Goal: Task Accomplishment & Management: Manage account settings

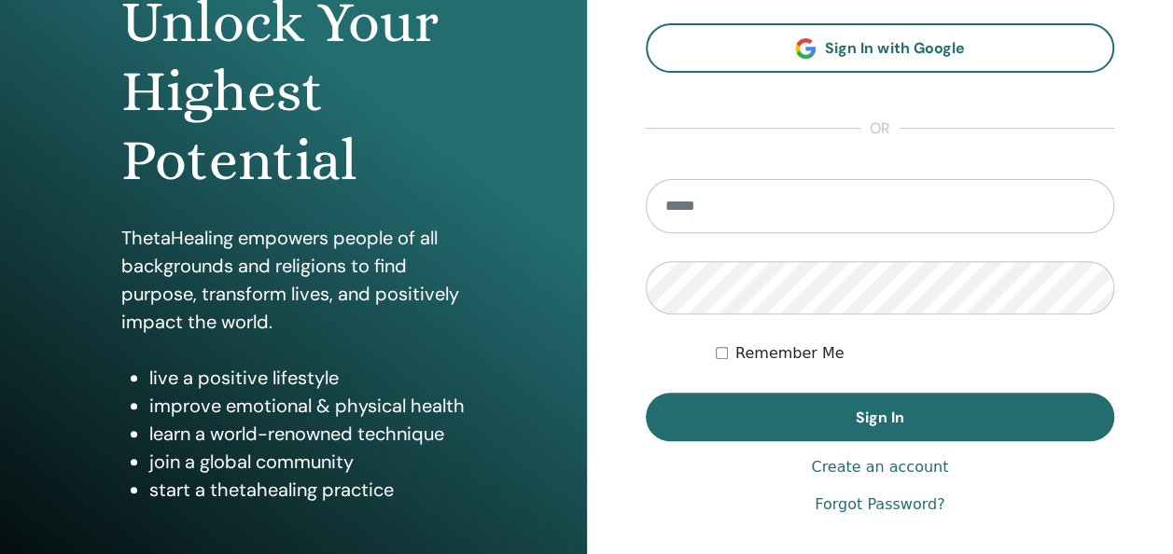
scroll to position [216, 0]
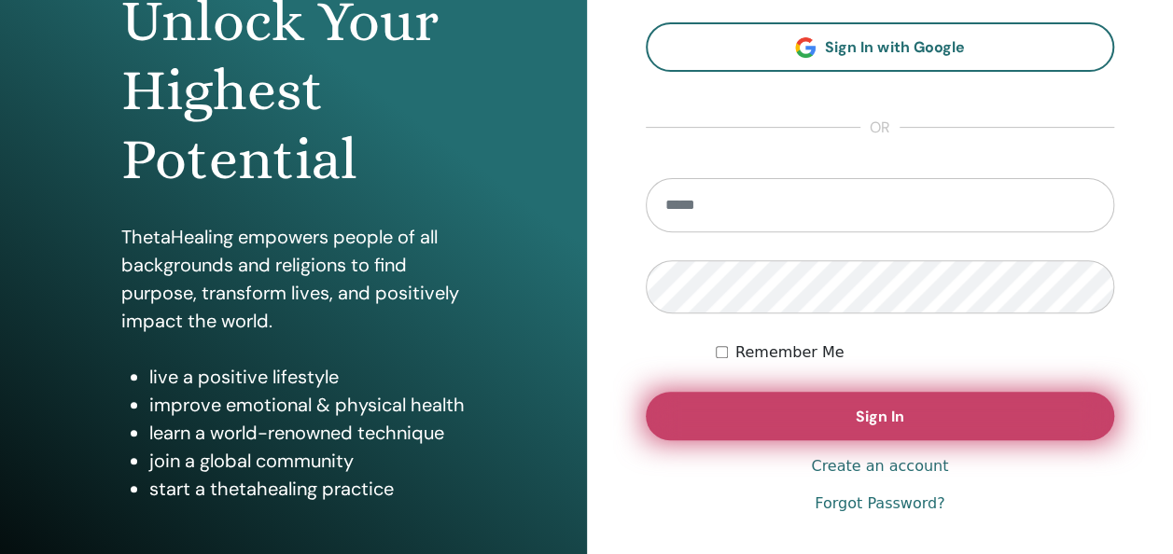
type input "**********"
click at [812, 416] on button "Sign In" at bounding box center [880, 416] width 469 height 49
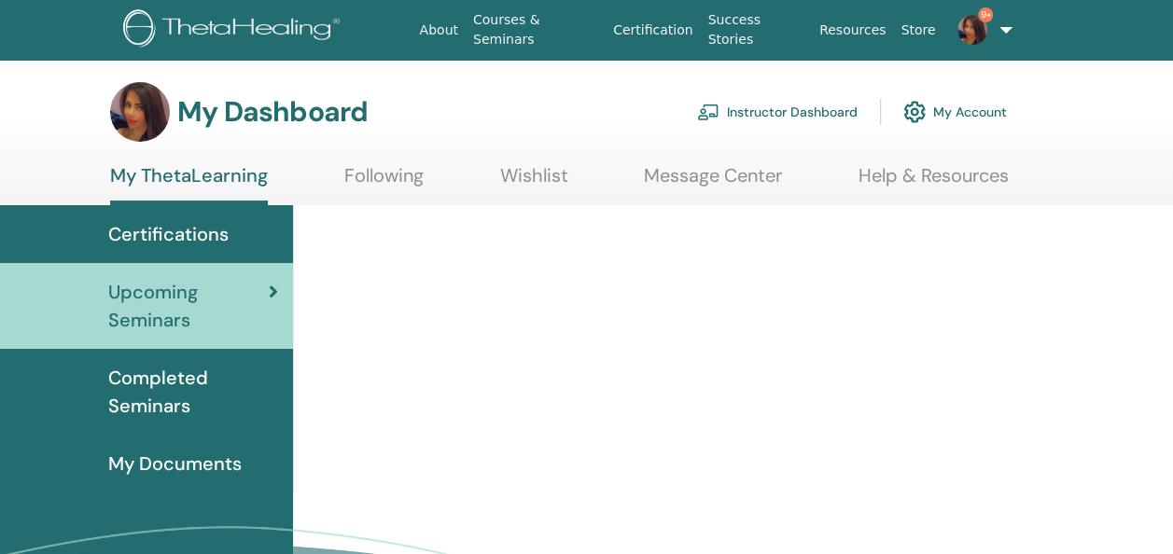
click at [765, 116] on link "Instructor Dashboard" at bounding box center [777, 111] width 160 height 41
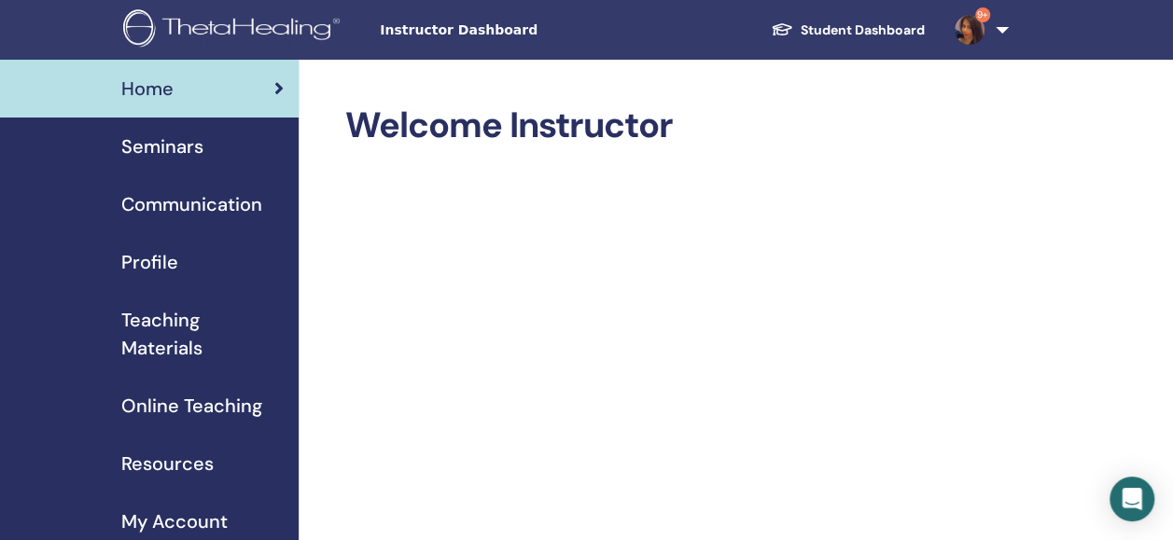
click at [184, 147] on span "Seminars" at bounding box center [162, 146] width 82 height 28
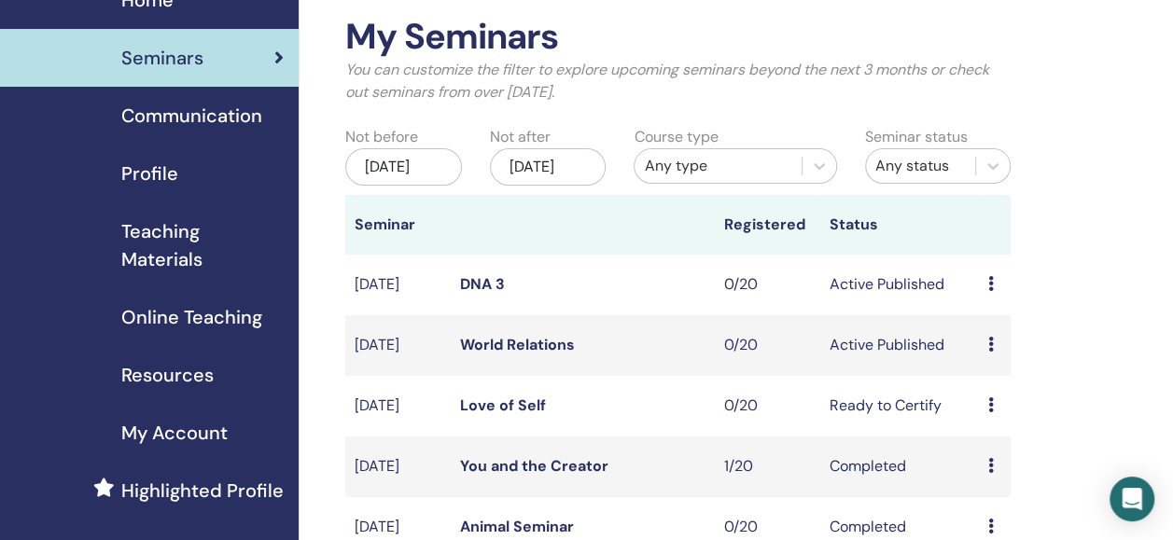
scroll to position [79, 0]
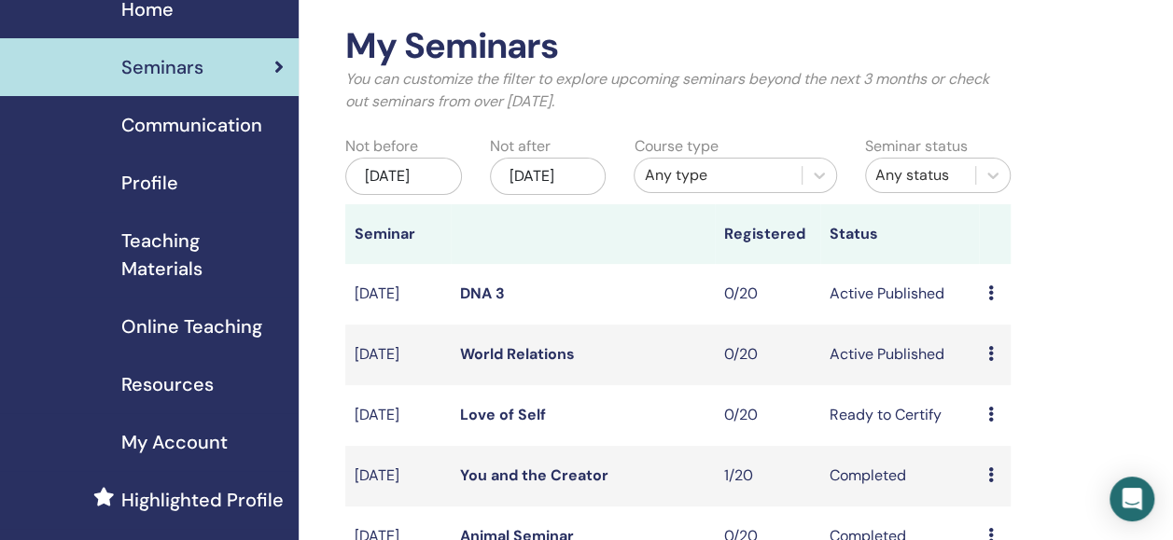
click at [988, 361] on icon at bounding box center [991, 353] width 6 height 15
click at [996, 466] on p "Cancel" at bounding box center [1000, 472] width 71 height 22
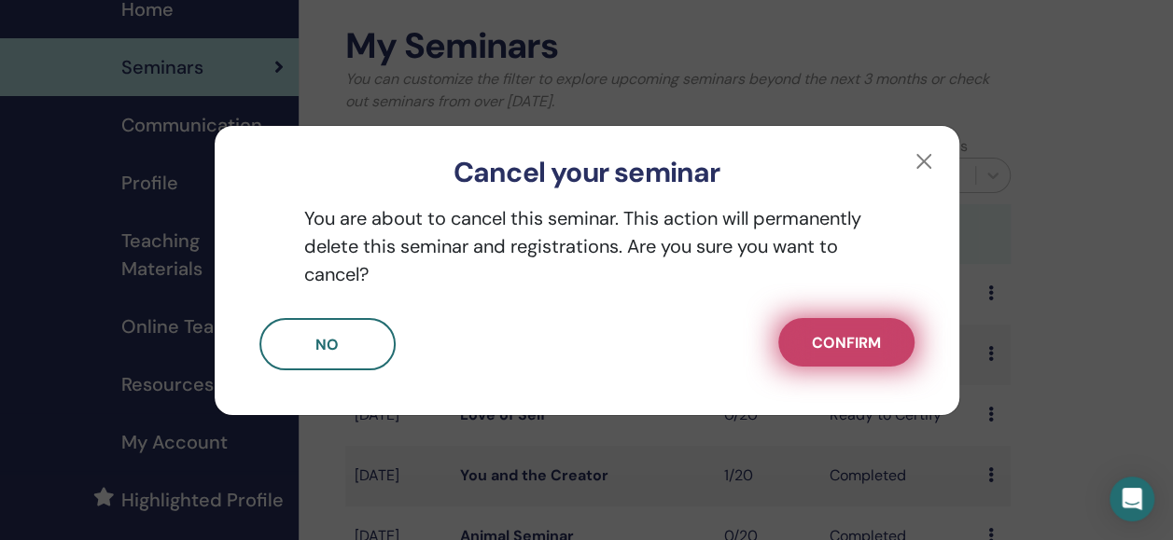
click at [866, 330] on button "Confirm" at bounding box center [846, 342] width 136 height 49
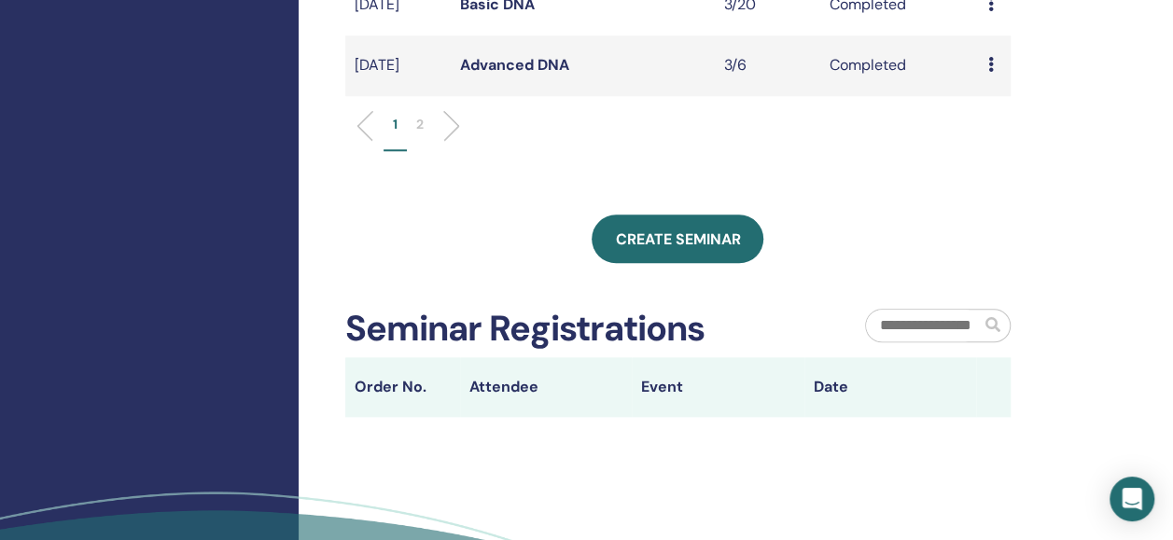
scroll to position [855, 0]
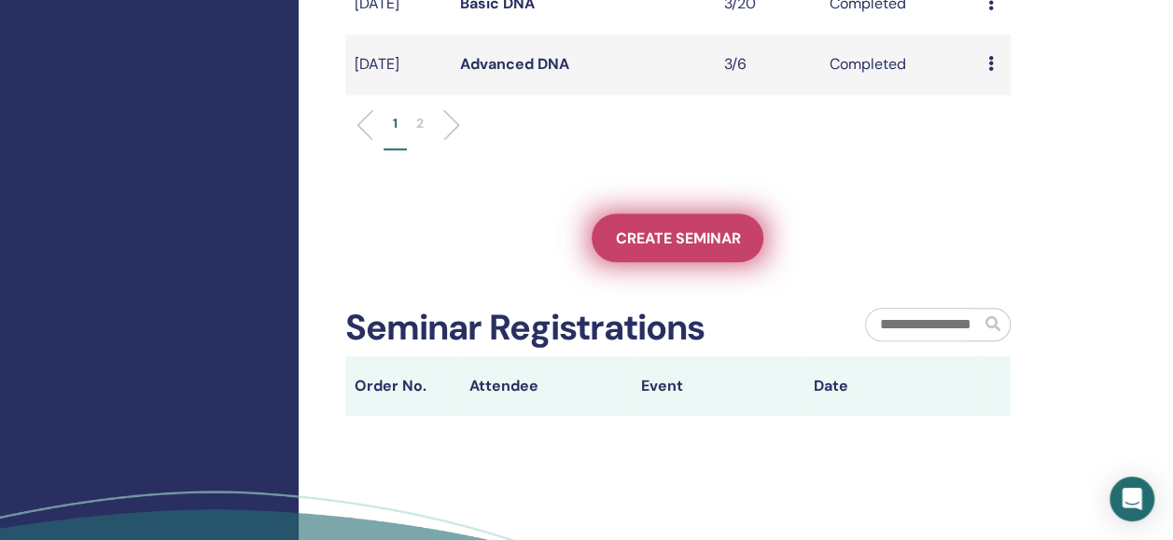
click at [691, 248] on span "Create seminar" at bounding box center [677, 239] width 125 height 20
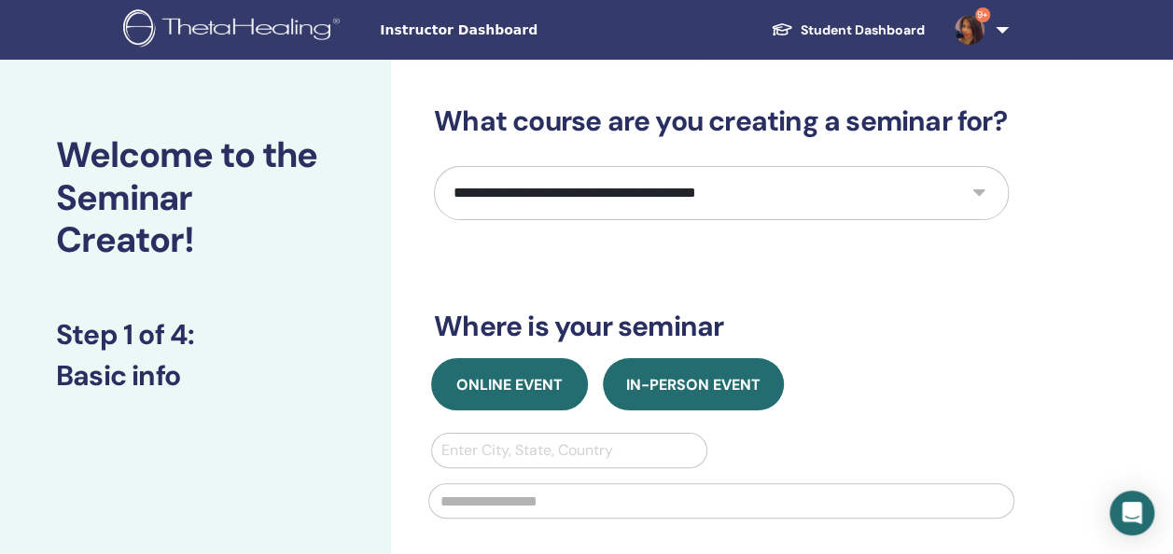
click at [503, 377] on span "Online Event" at bounding box center [509, 385] width 106 height 20
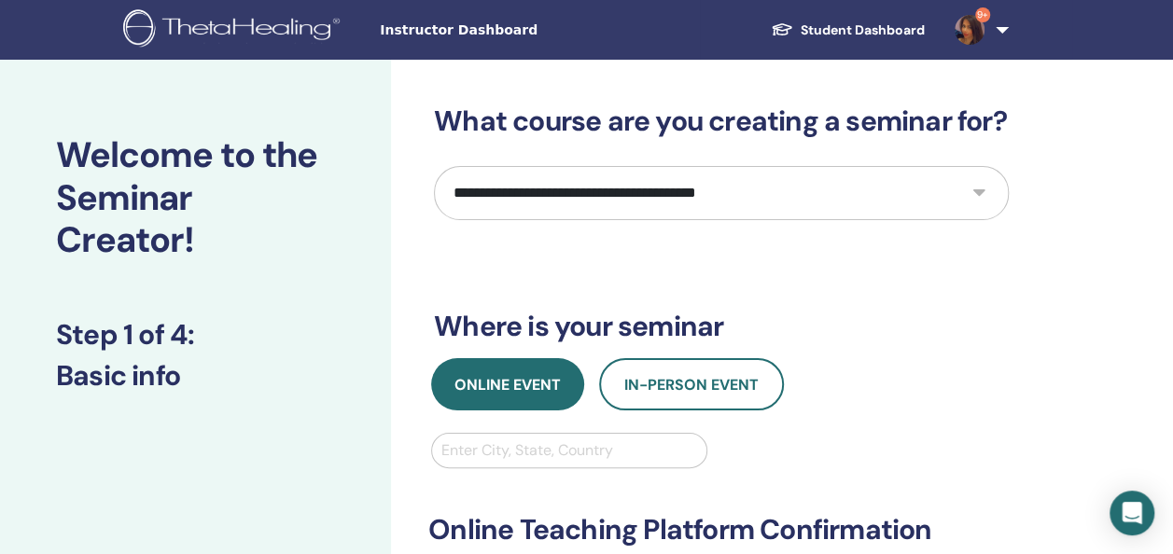
click at [653, 196] on select "**********" at bounding box center [721, 193] width 575 height 54
select select "****"
click at [434, 166] on select "**********" at bounding box center [721, 193] width 575 height 54
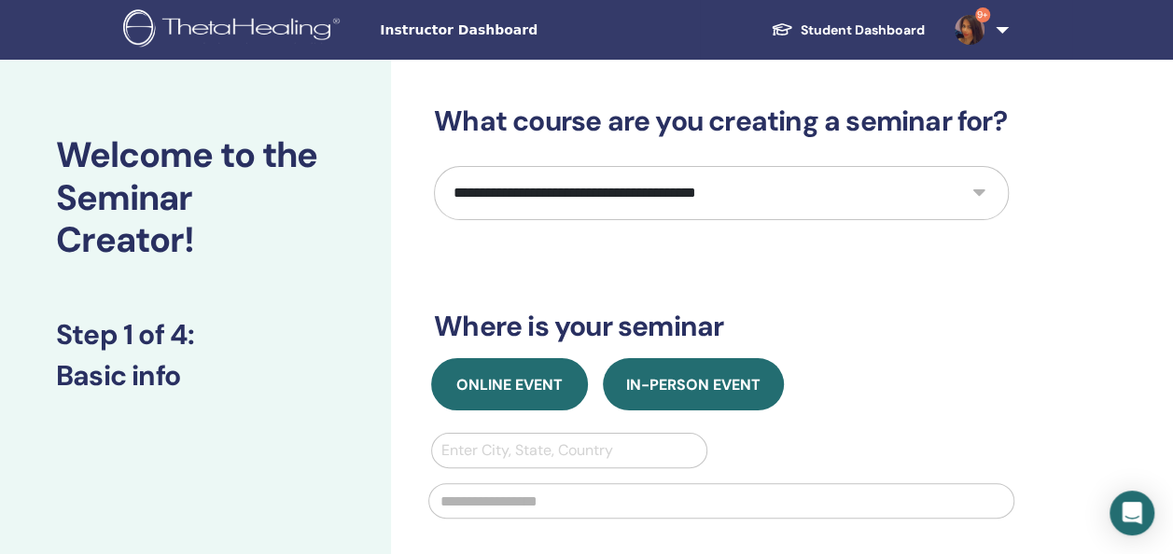
click at [496, 384] on span "Online Event" at bounding box center [509, 385] width 106 height 20
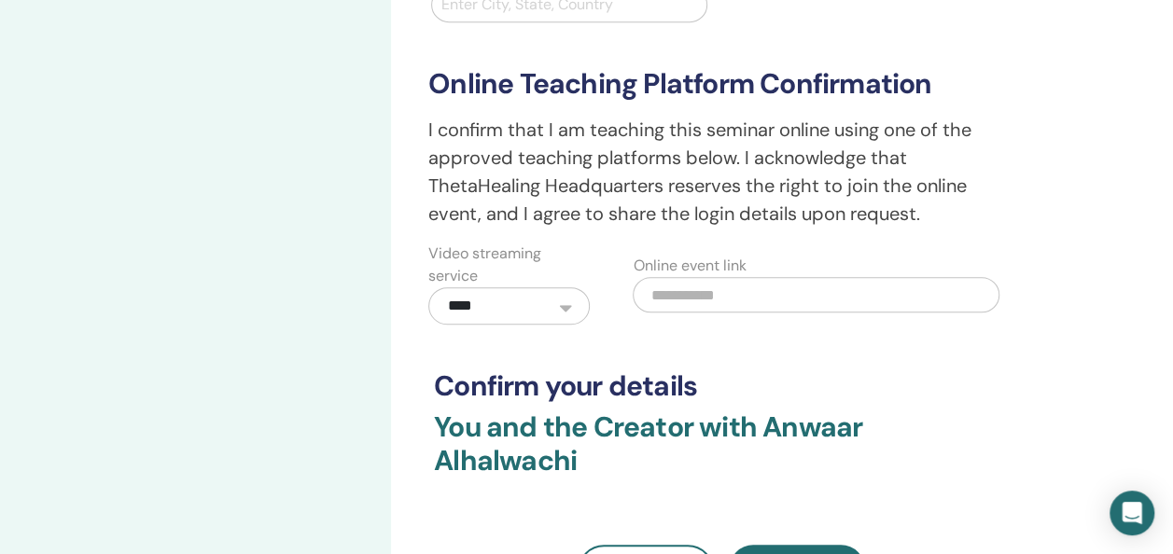
scroll to position [222, 0]
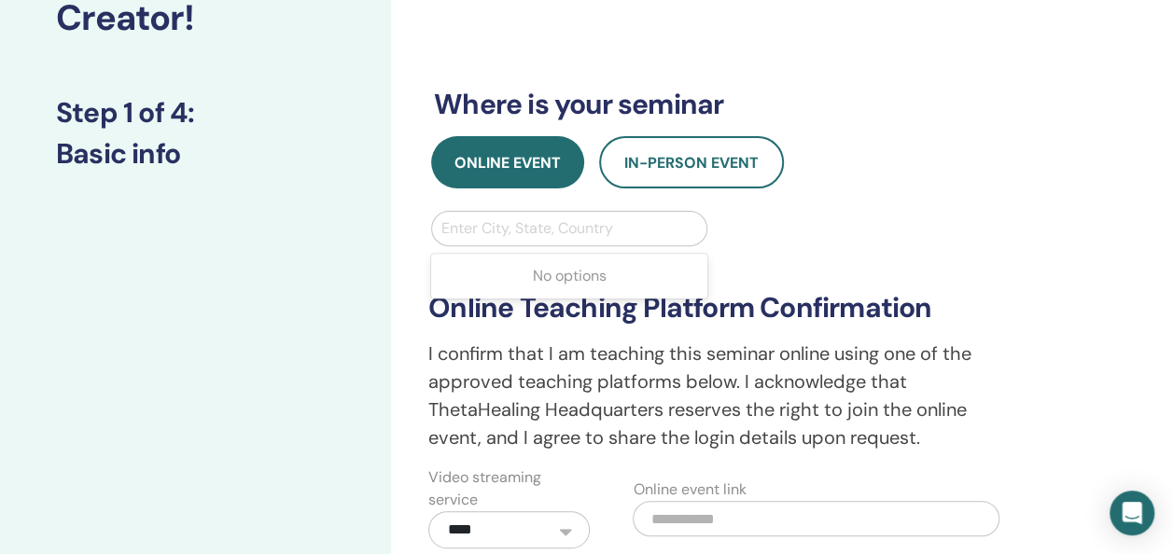
click at [594, 226] on div at bounding box center [569, 229] width 256 height 26
type input "*******"
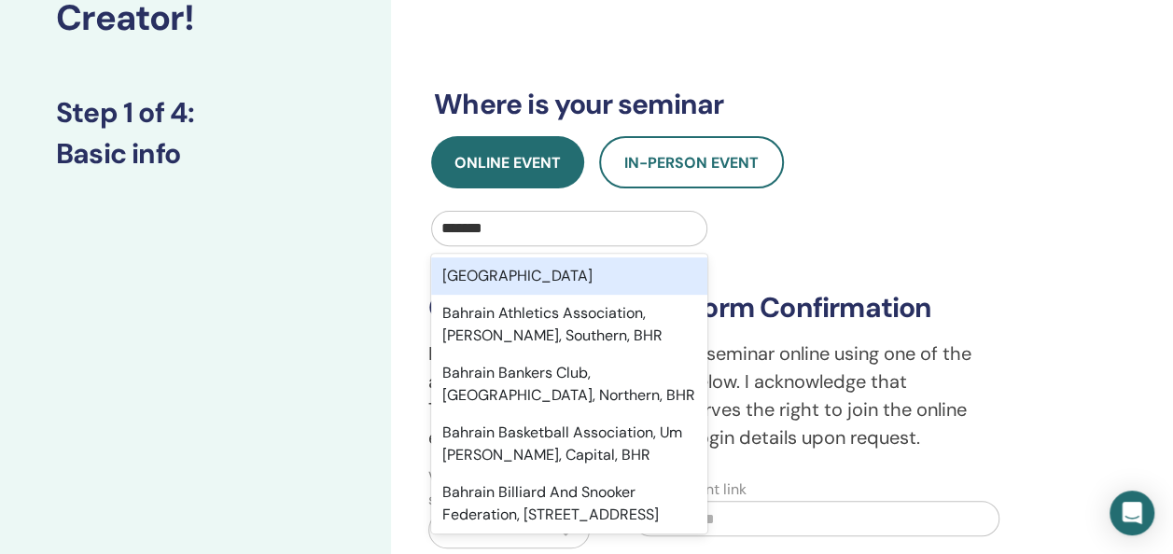
click at [540, 273] on div "Bahrain" at bounding box center [569, 276] width 276 height 37
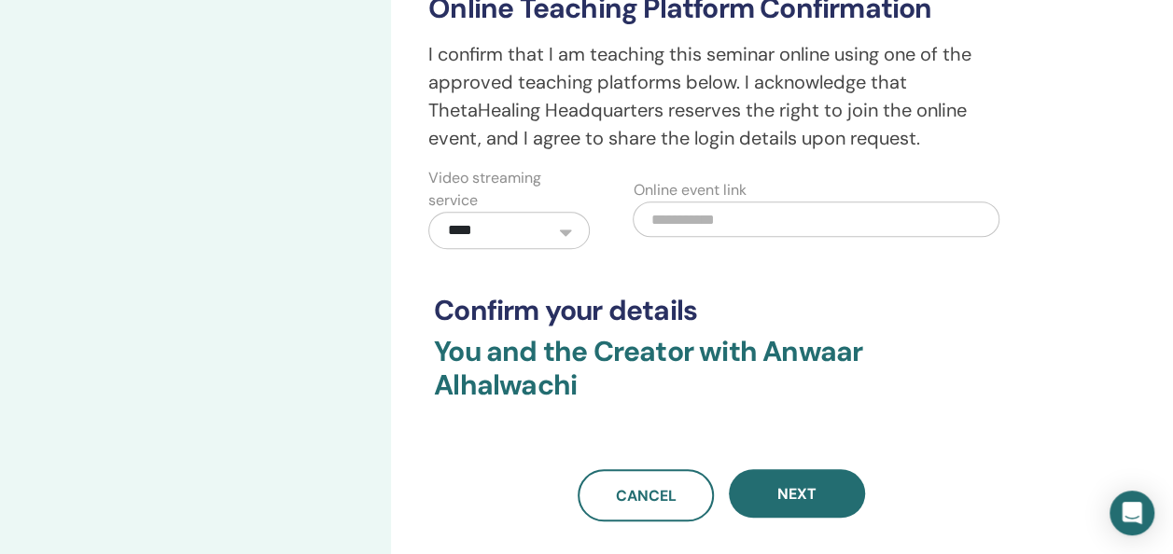
scroll to position [523, 0]
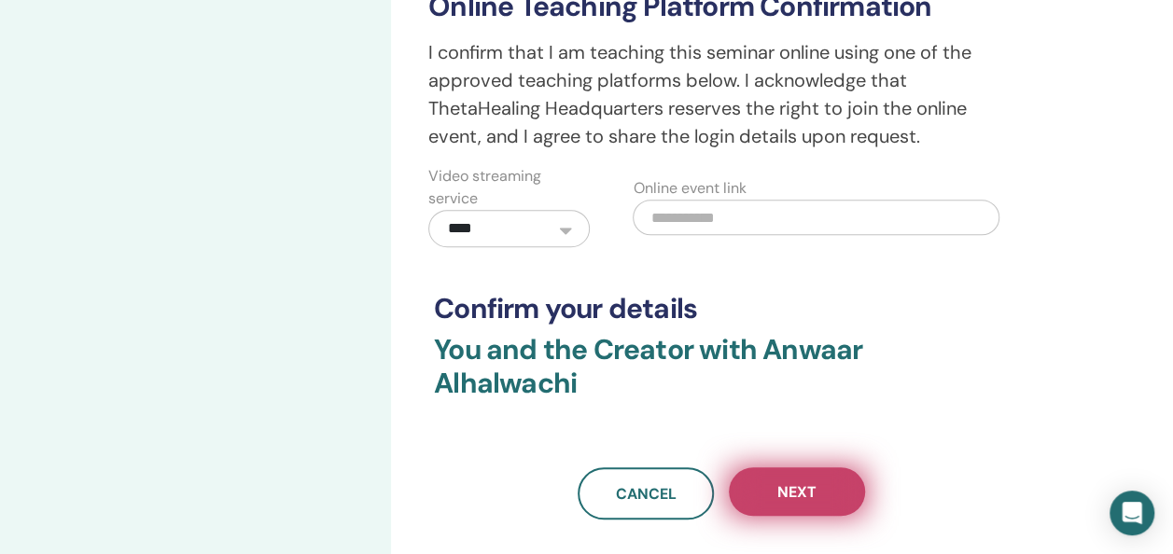
click at [820, 467] on button "Next" at bounding box center [797, 491] width 136 height 49
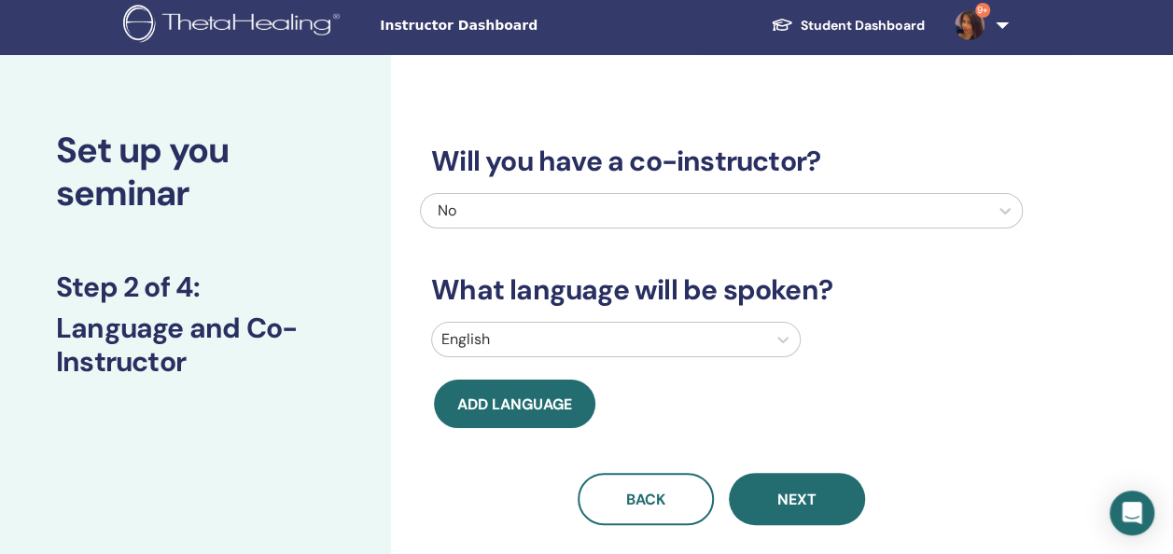
scroll to position [4, 0]
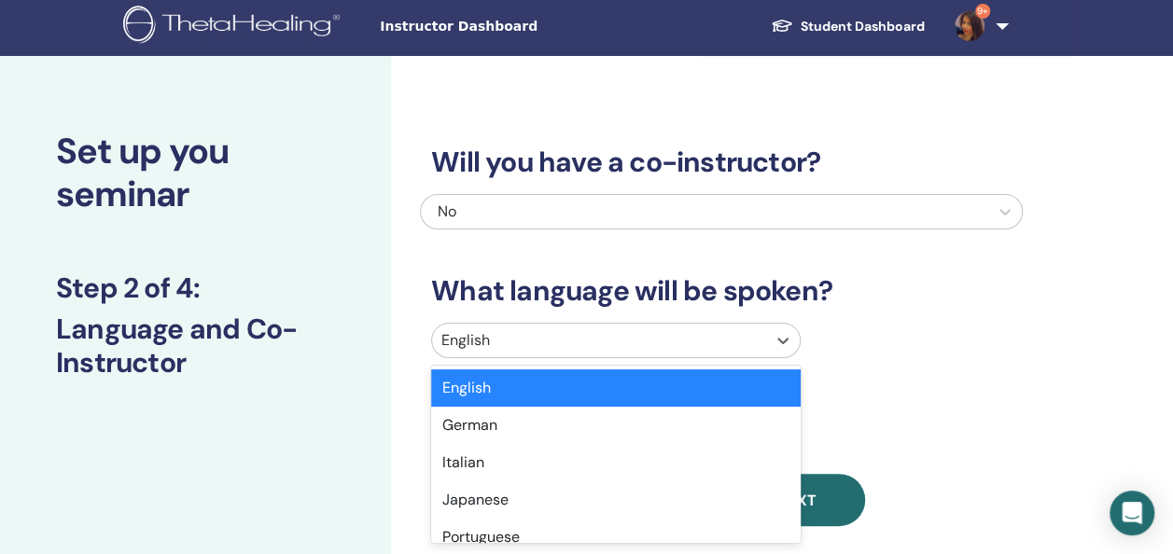
click at [595, 336] on div at bounding box center [598, 340] width 315 height 26
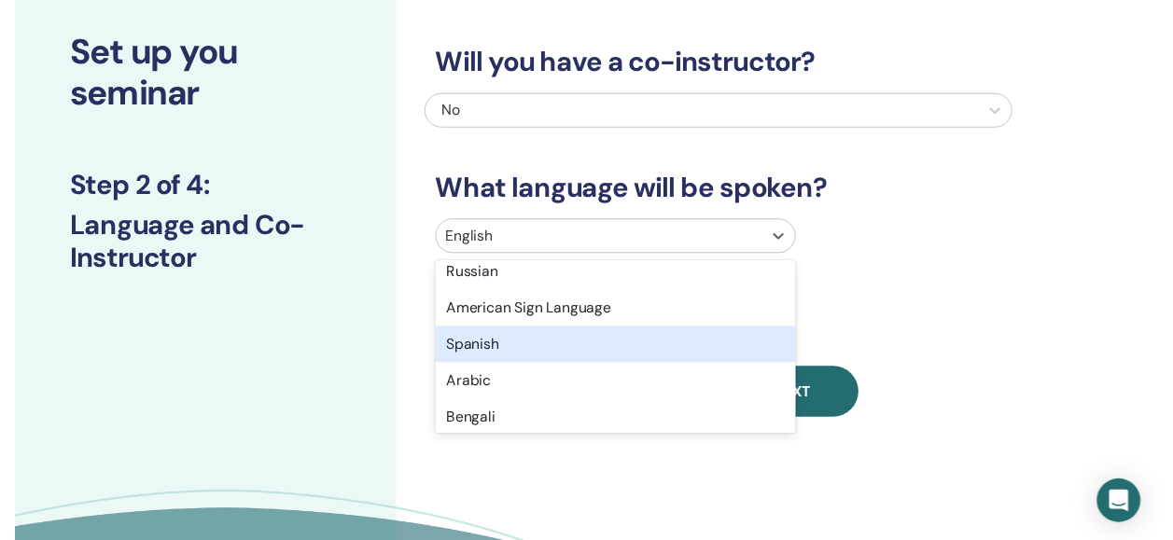
scroll to position [199, 0]
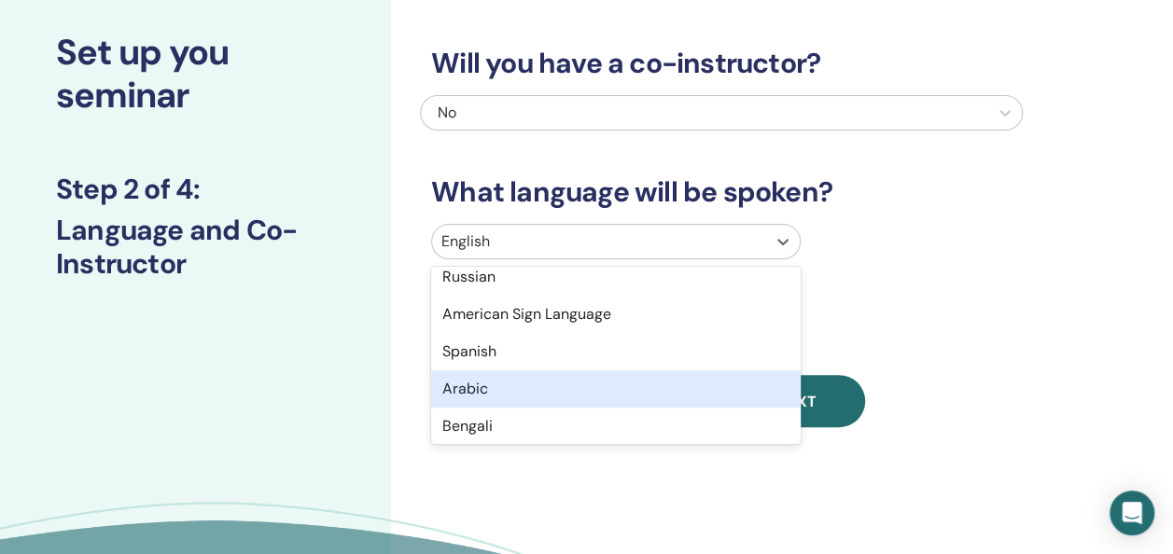
click at [541, 385] on div "Arabic" at bounding box center [615, 388] width 369 height 37
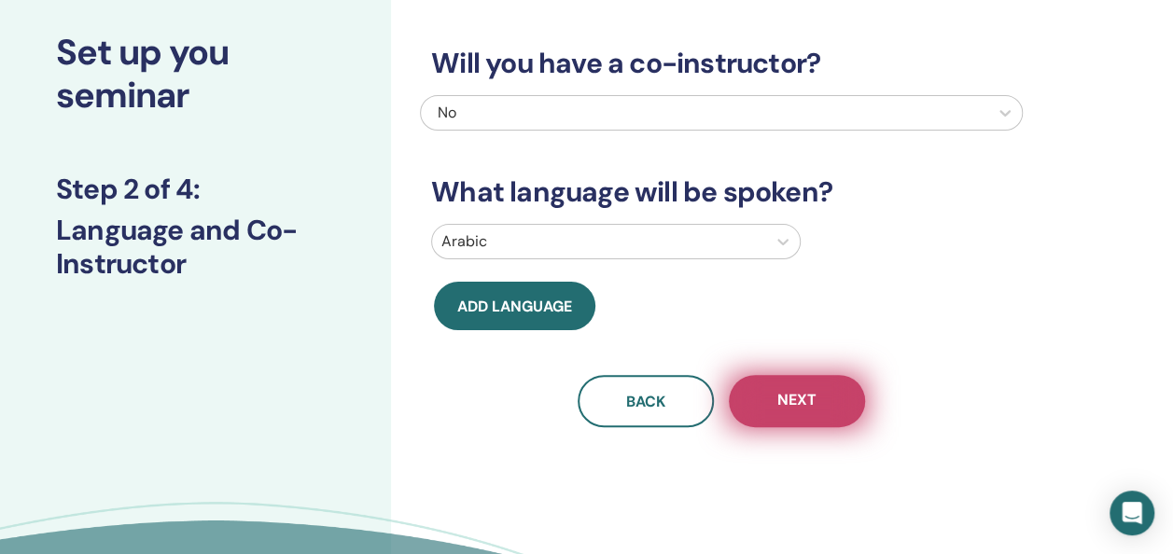
click at [813, 392] on span "Next" at bounding box center [796, 401] width 39 height 23
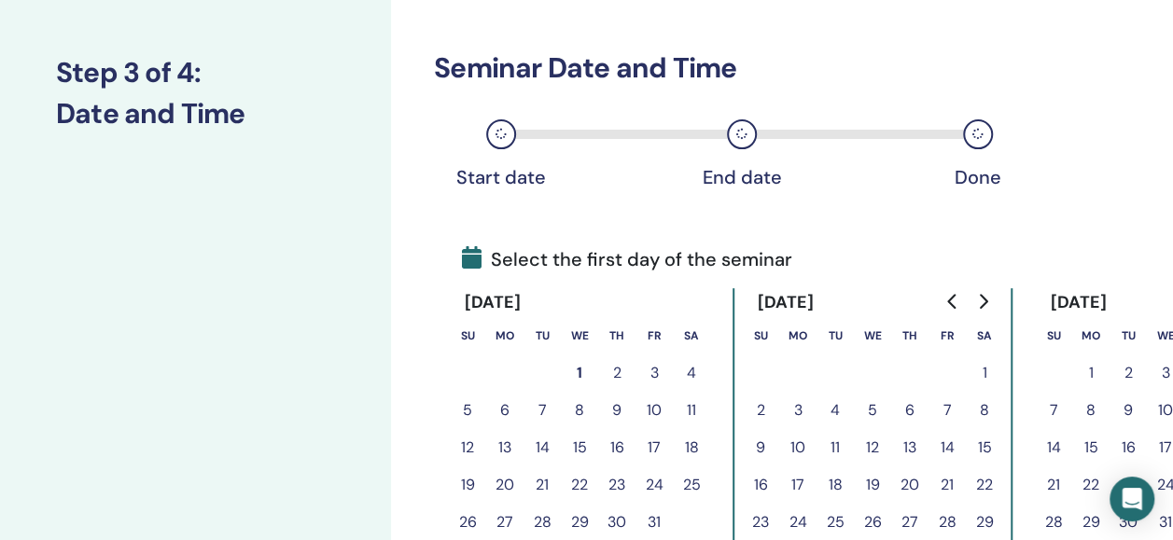
scroll to position [246, 0]
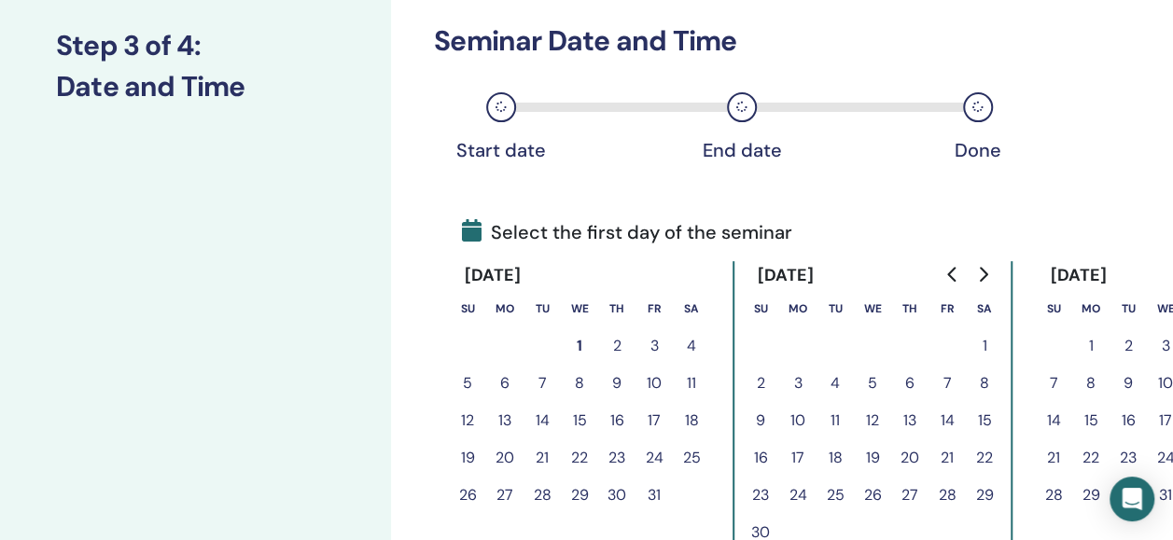
click at [627, 341] on button "2" at bounding box center [616, 345] width 37 height 37
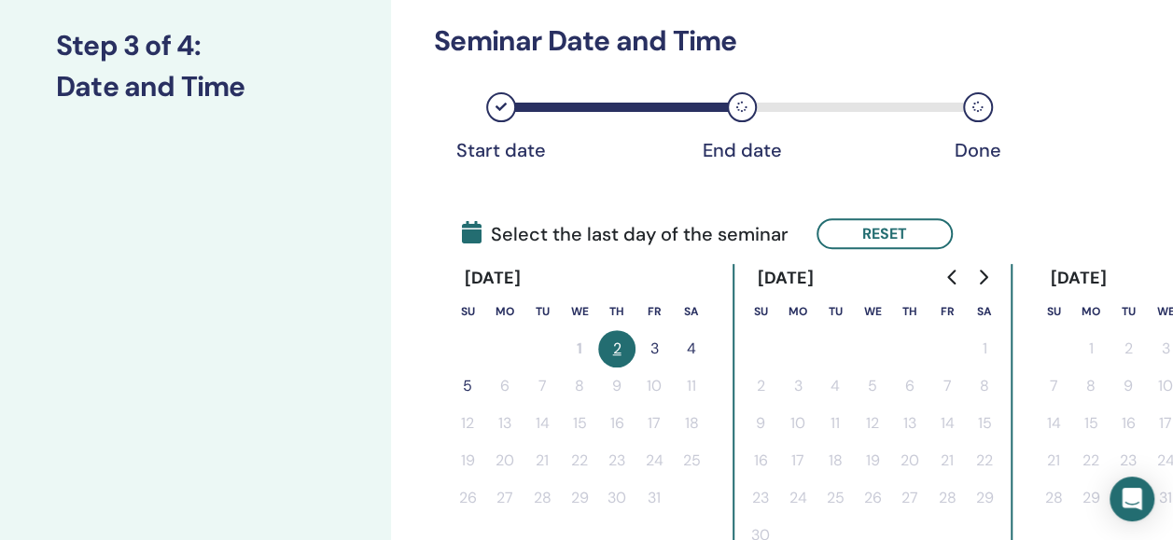
click at [654, 345] on button "3" at bounding box center [653, 348] width 37 height 37
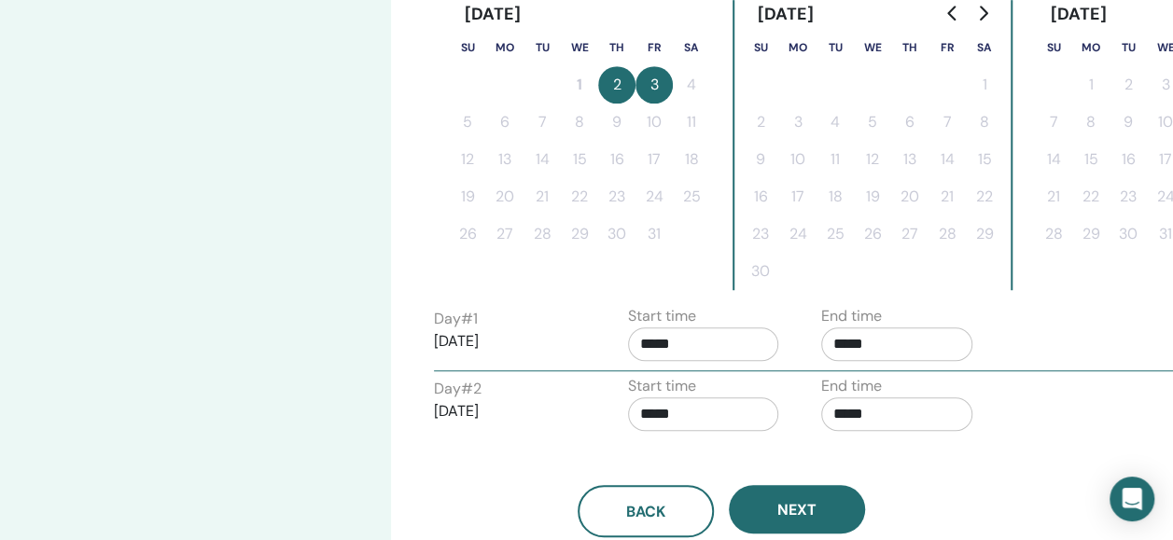
scroll to position [581, 0]
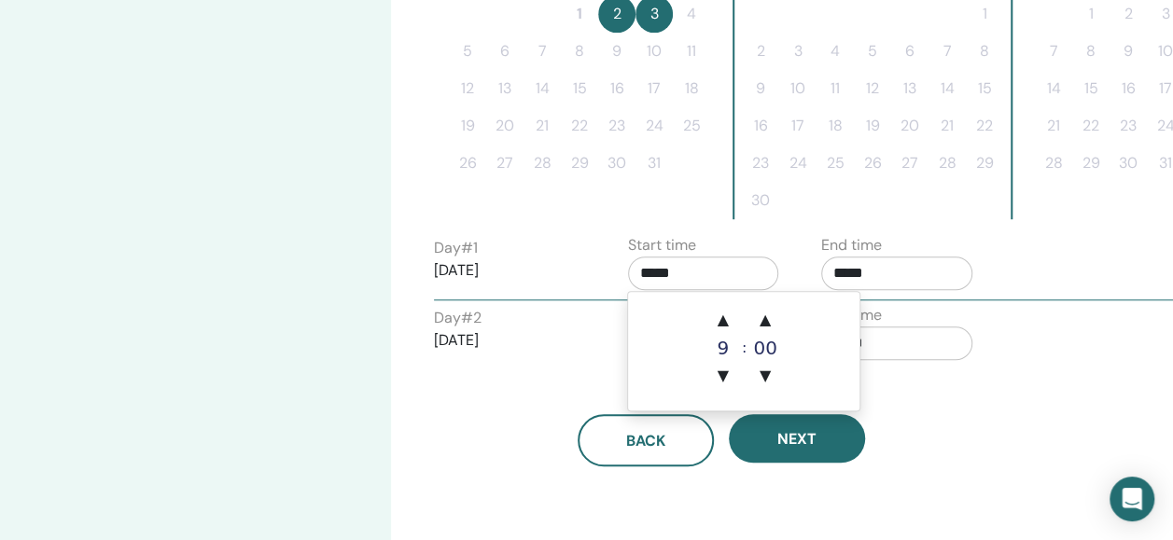
click at [717, 272] on input "*****" at bounding box center [703, 274] width 151 height 34
click at [726, 313] on span "▲" at bounding box center [722, 319] width 37 height 37
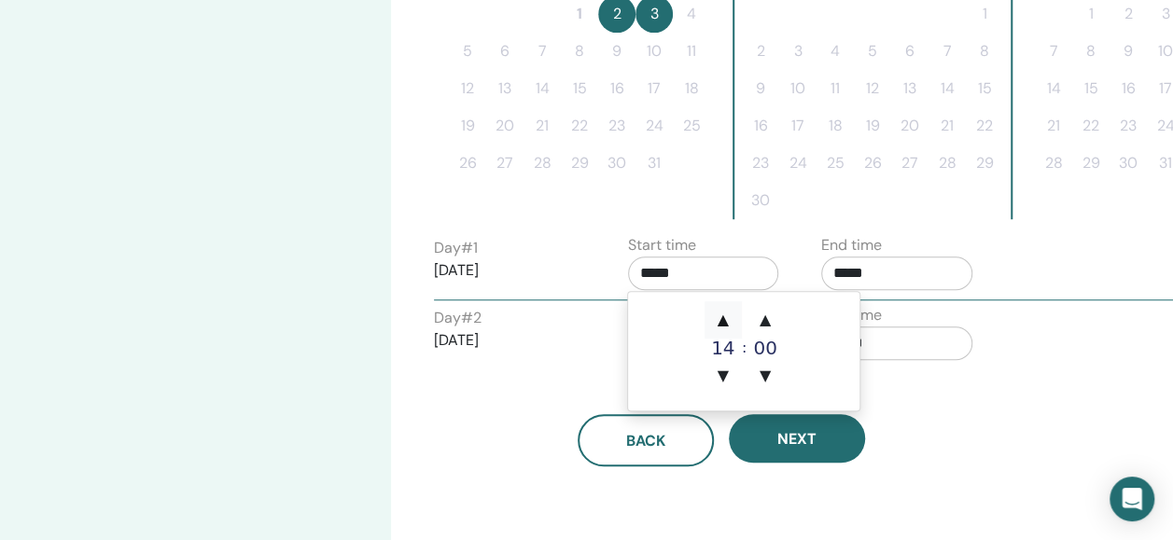
click at [726, 313] on span "▲" at bounding box center [722, 319] width 37 height 37
type input "*****"
click at [726, 313] on span "▲" at bounding box center [722, 319] width 37 height 37
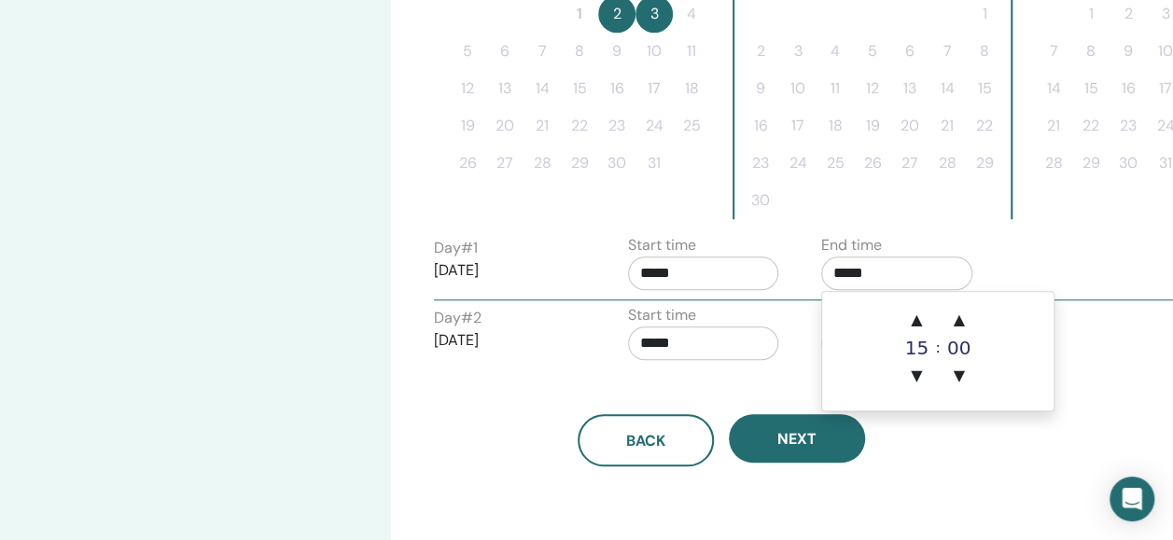
click at [871, 272] on input "*****" at bounding box center [896, 274] width 151 height 34
click at [924, 315] on span "▲" at bounding box center [916, 319] width 37 height 37
click at [922, 371] on span "▼" at bounding box center [916, 375] width 37 height 37
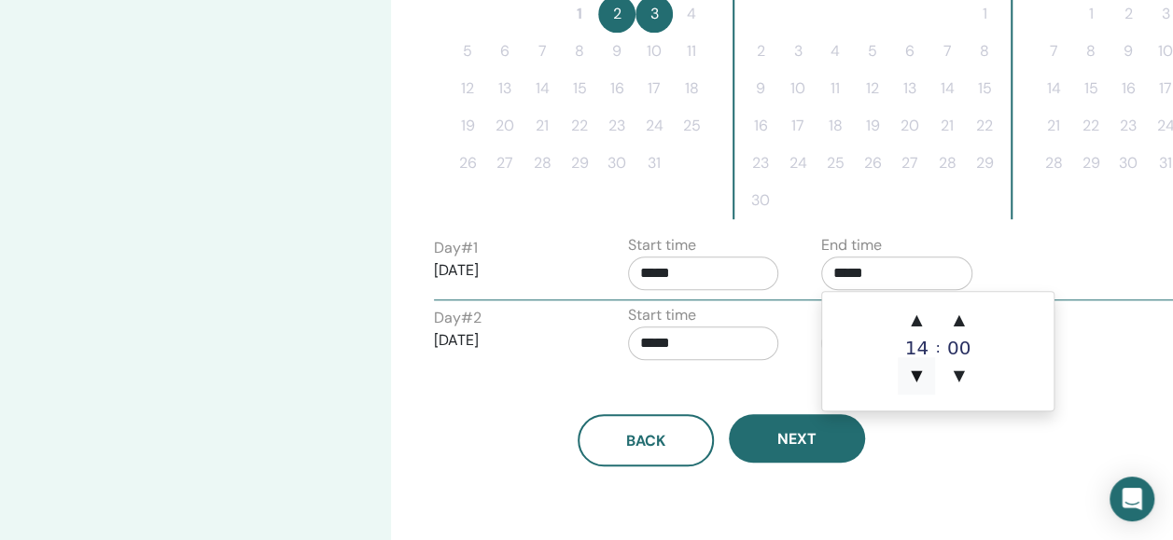
click at [922, 371] on span "▼" at bounding box center [916, 375] width 37 height 37
click at [920, 319] on span "▲" at bounding box center [916, 319] width 37 height 37
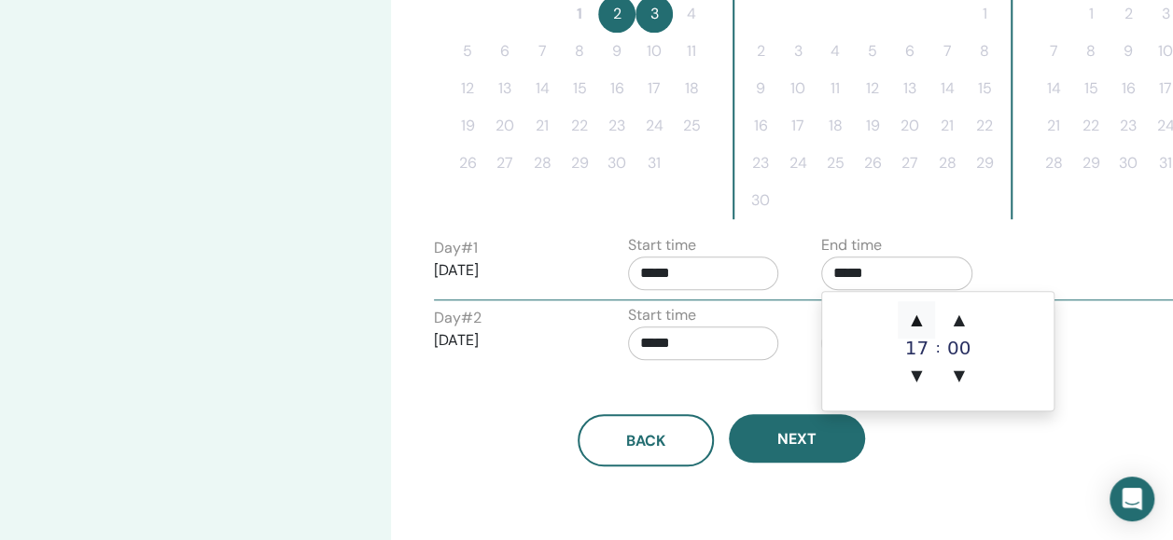
click at [920, 319] on span "▲" at bounding box center [916, 319] width 37 height 37
type input "*****"
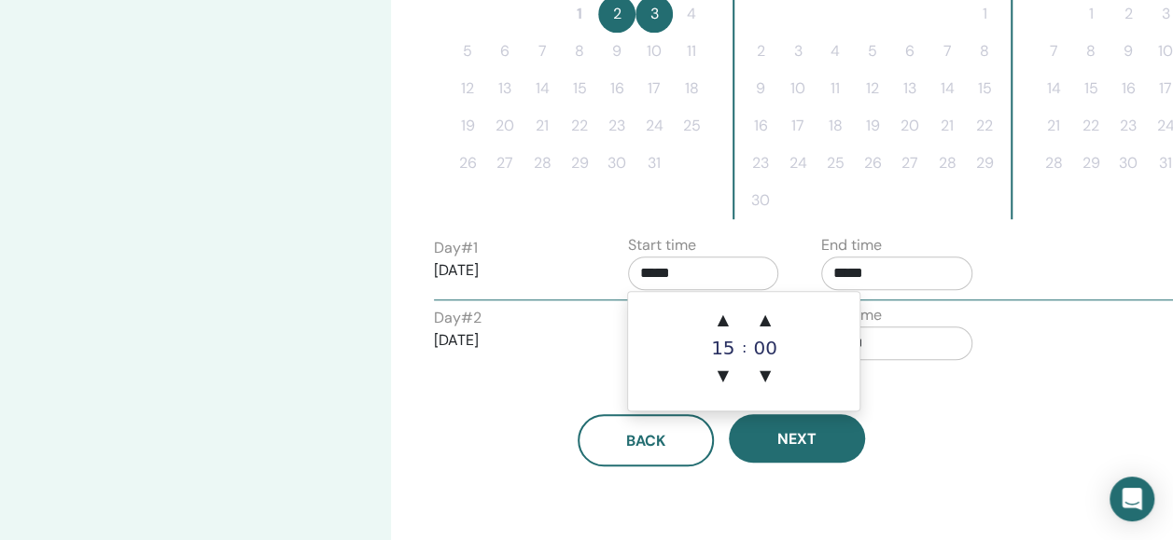
click at [706, 259] on input "*****" at bounding box center [703, 274] width 151 height 34
click at [717, 312] on span "▲" at bounding box center [722, 319] width 37 height 37
click at [726, 369] on span "▼" at bounding box center [722, 375] width 37 height 37
type input "*****"
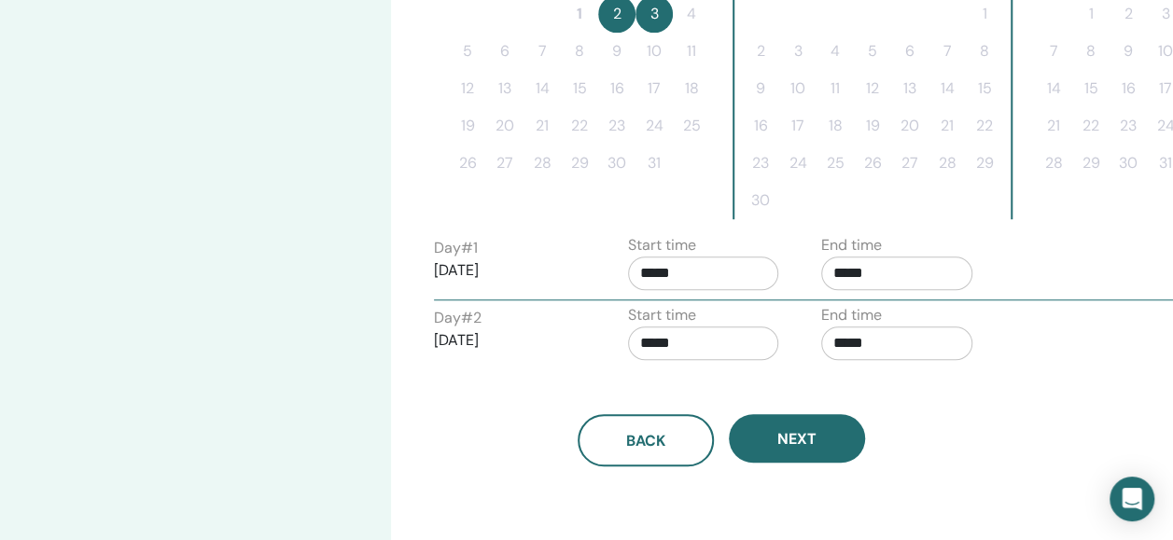
click at [582, 369] on div "Back Next" at bounding box center [721, 417] width 603 height 97
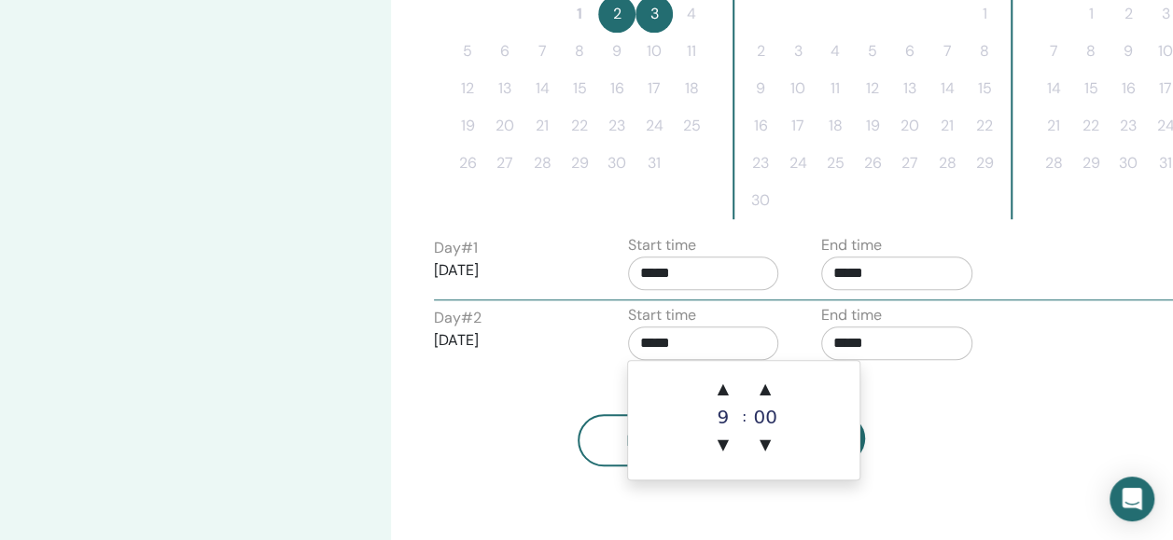
click at [691, 342] on input "*****" at bounding box center [703, 344] width 151 height 34
click at [730, 383] on span "▲" at bounding box center [722, 388] width 37 height 37
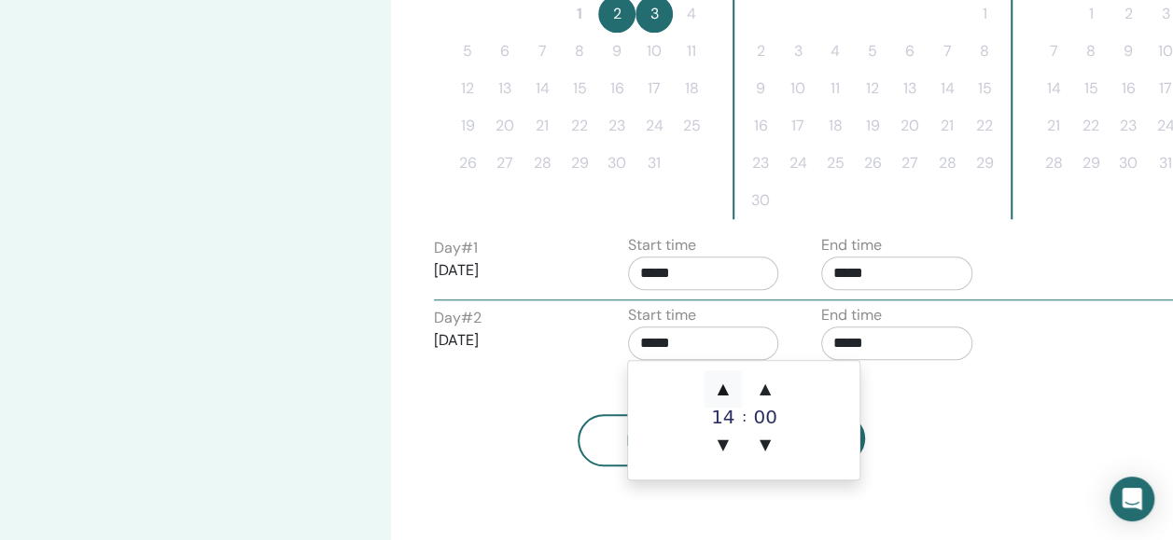
click at [730, 383] on span "▲" at bounding box center [722, 388] width 37 height 37
type input "*****"
click at [730, 383] on span "▲" at bounding box center [722, 388] width 37 height 37
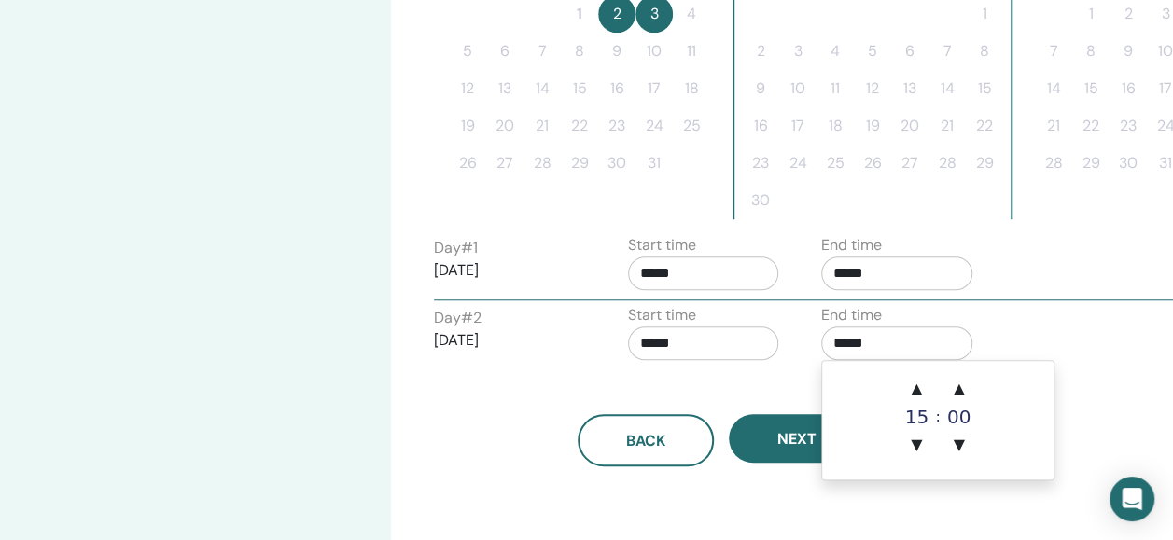
click at [895, 356] on input "*****" at bounding box center [896, 344] width 151 height 34
click at [918, 375] on span "▲" at bounding box center [916, 388] width 37 height 37
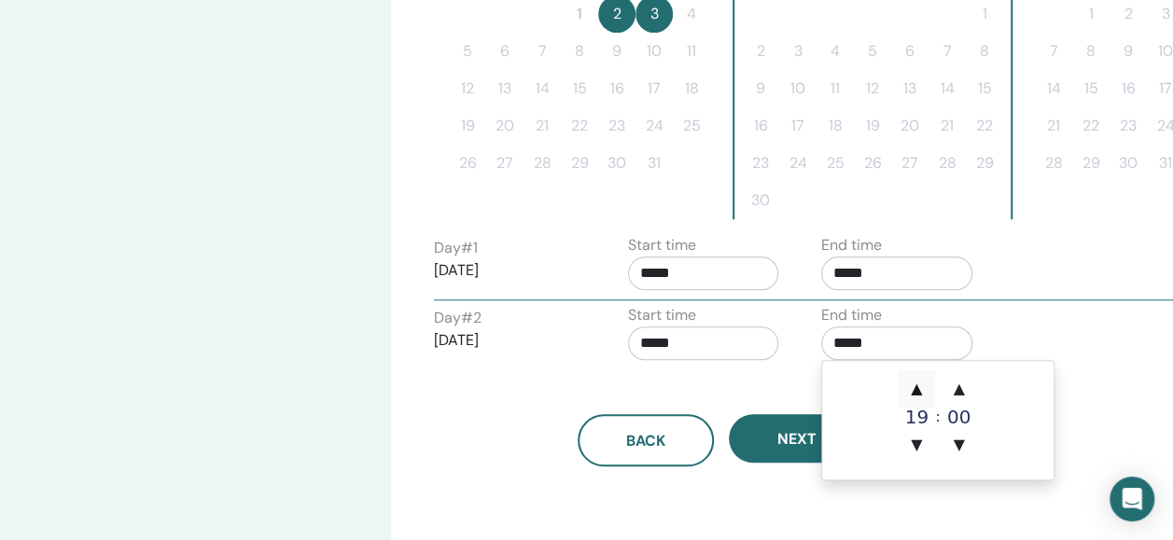
click at [918, 375] on span "▲" at bounding box center [916, 388] width 37 height 37
click at [912, 448] on span "▼" at bounding box center [916, 444] width 37 height 37
type input "*****"
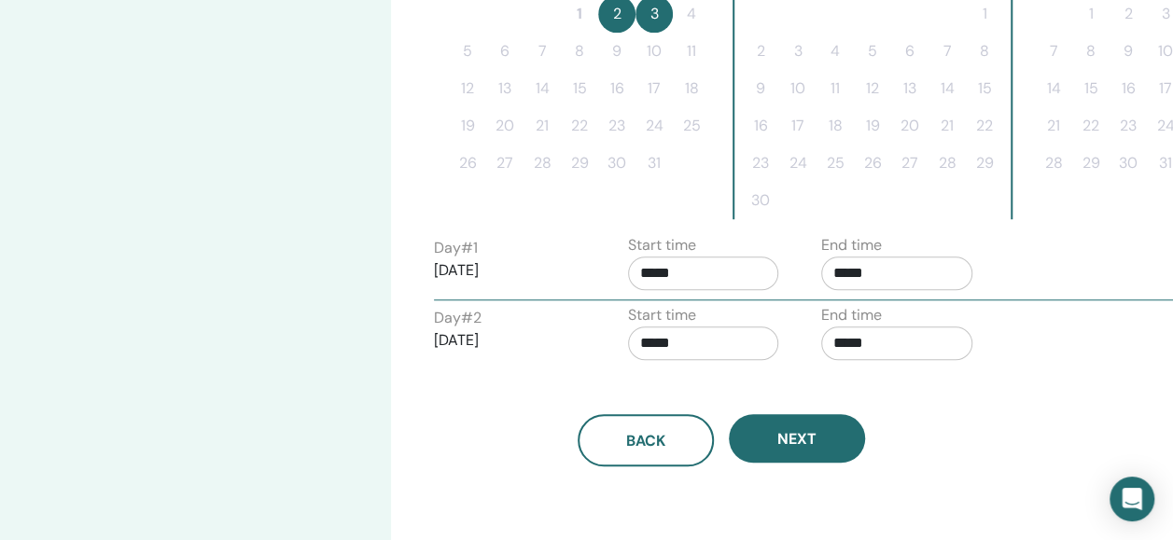
click at [769, 376] on div "Back Next" at bounding box center [721, 417] width 603 height 97
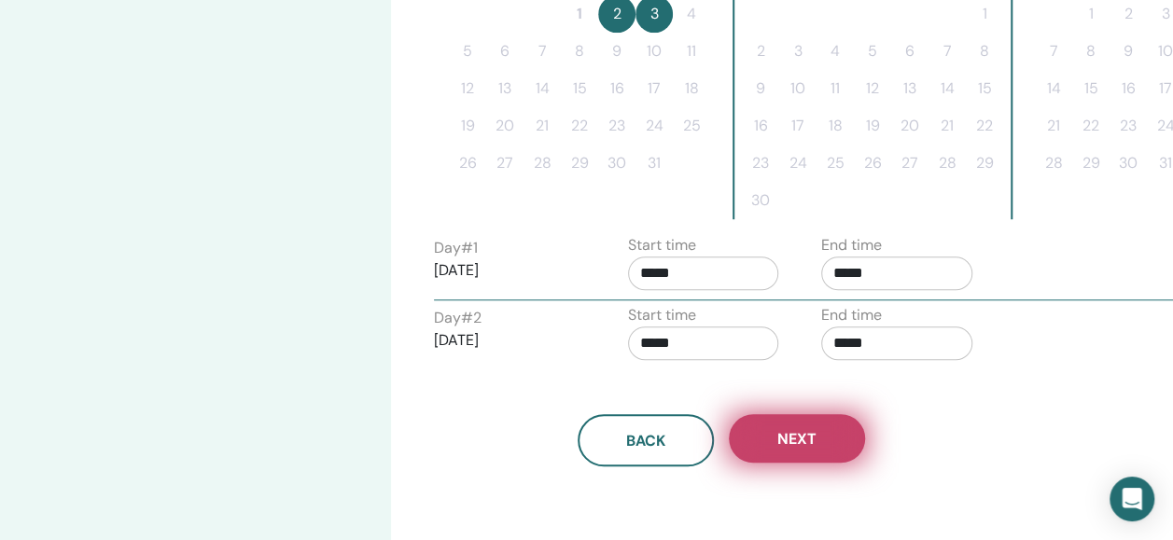
click at [815, 444] on span "Next" at bounding box center [796, 439] width 39 height 20
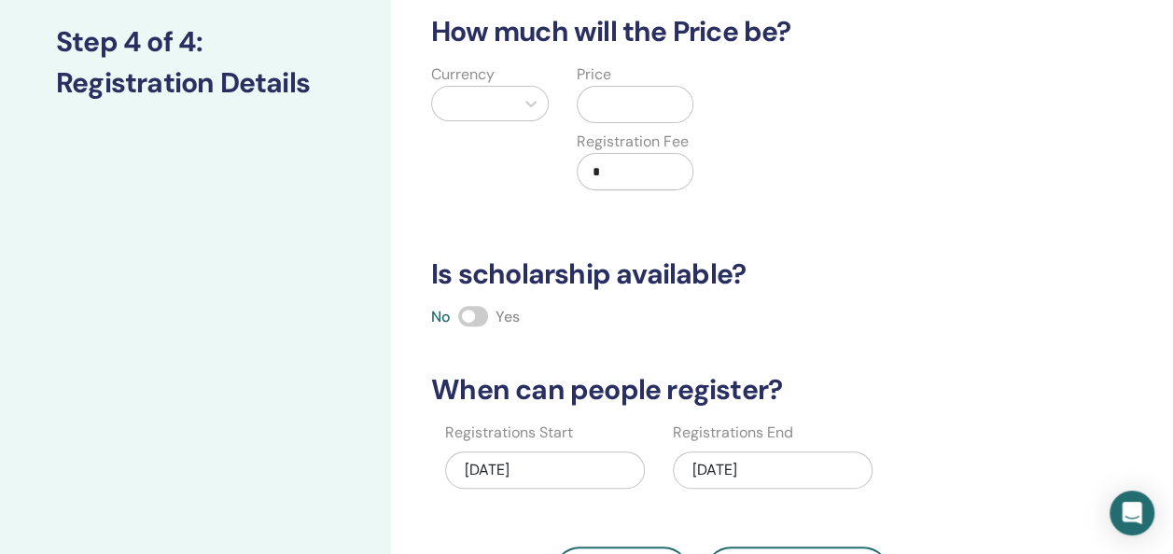
scroll to position [102, 0]
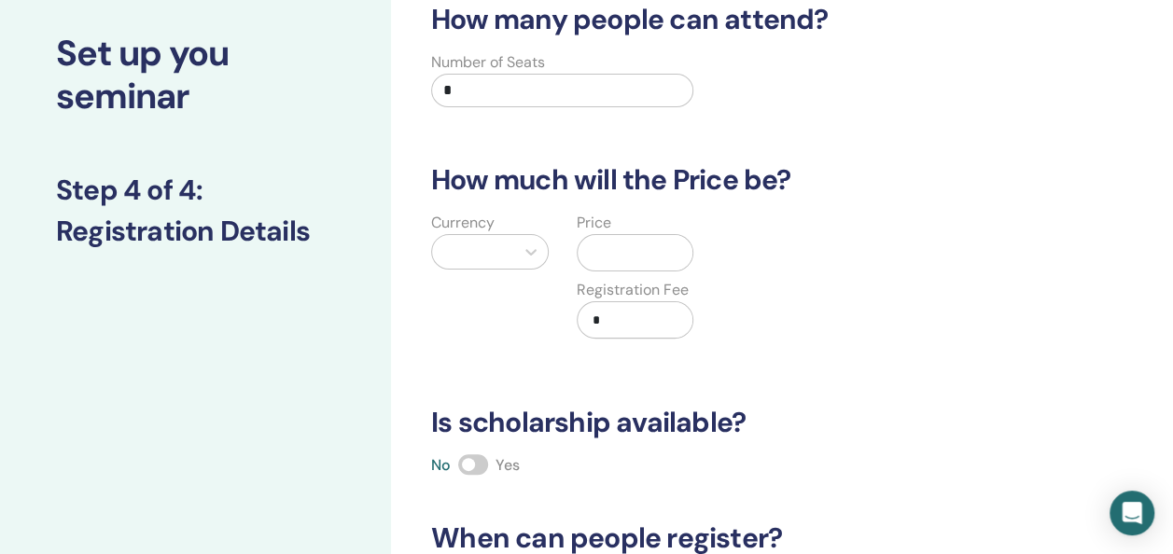
click at [508, 83] on input "*" at bounding box center [562, 91] width 262 height 34
type input "*"
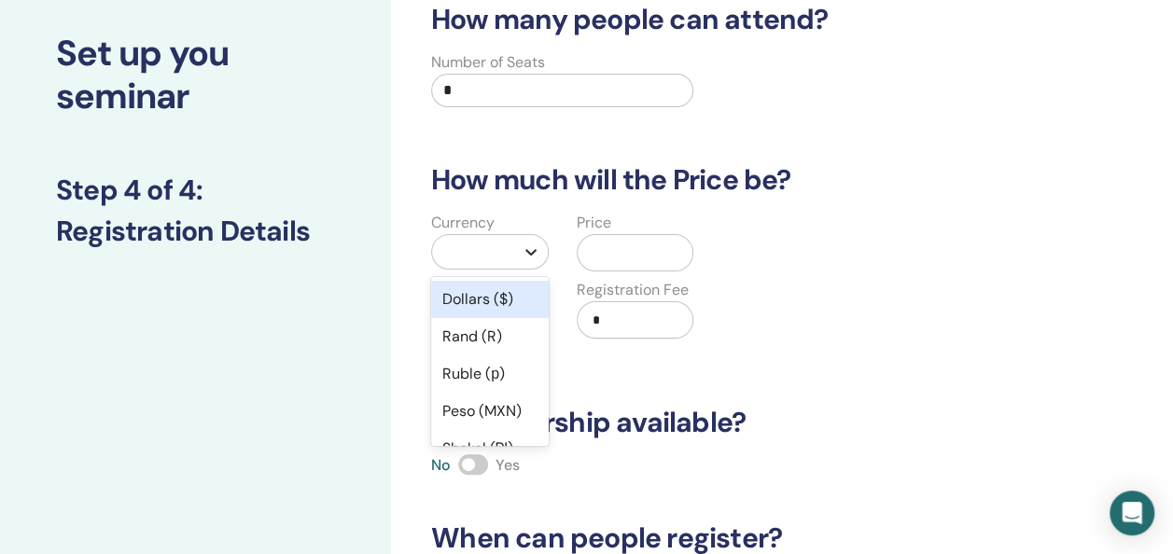
click at [523, 260] on div "Currency option Dollars ($) focused, 1 of 50. 50 results available. Use Up and …" at bounding box center [490, 286] width 146 height 149
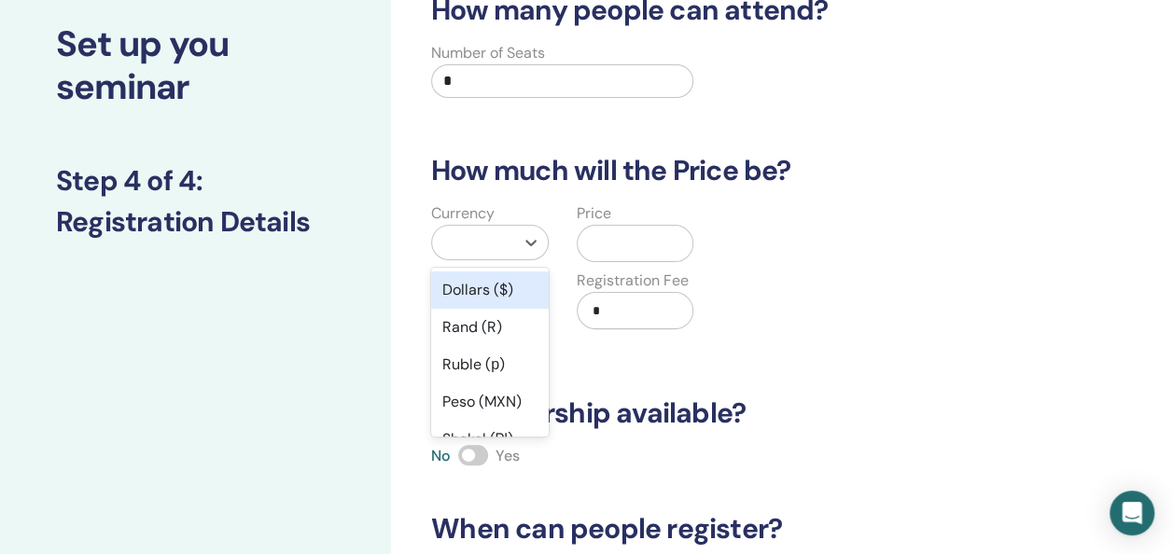
click at [505, 289] on div "Dollars ($)" at bounding box center [490, 290] width 118 height 37
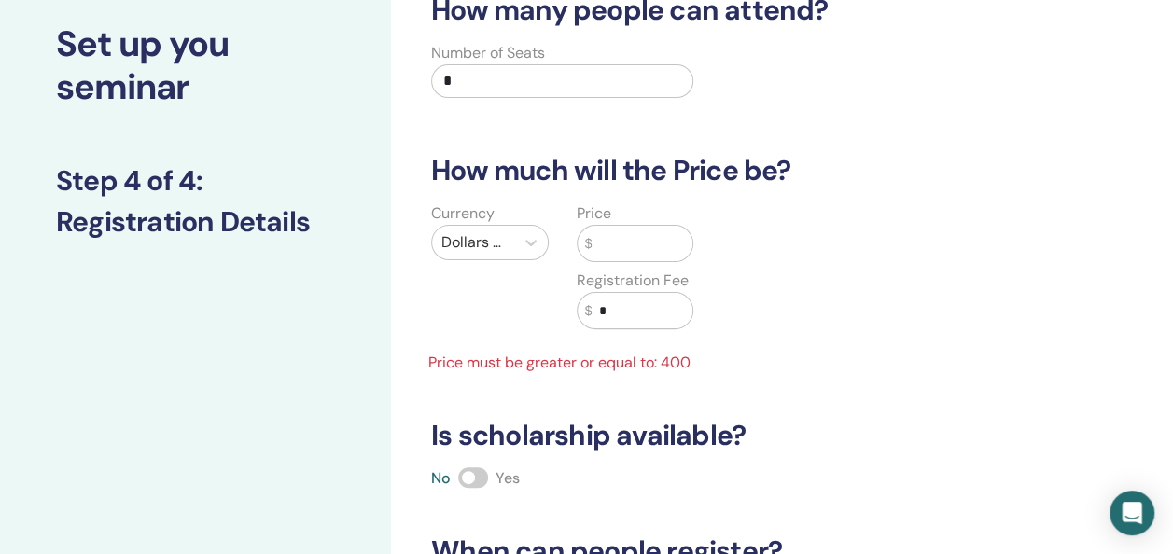
click at [629, 246] on input "text" at bounding box center [642, 243] width 101 height 35
click at [526, 79] on input "*" at bounding box center [562, 81] width 262 height 34
type input "*"
click at [625, 261] on div "Price $ Registration Fee $ *" at bounding box center [636, 276] width 146 height 149
drag, startPoint x: 625, startPoint y: 261, endPoint x: 625, endPoint y: 246, distance: 14.9
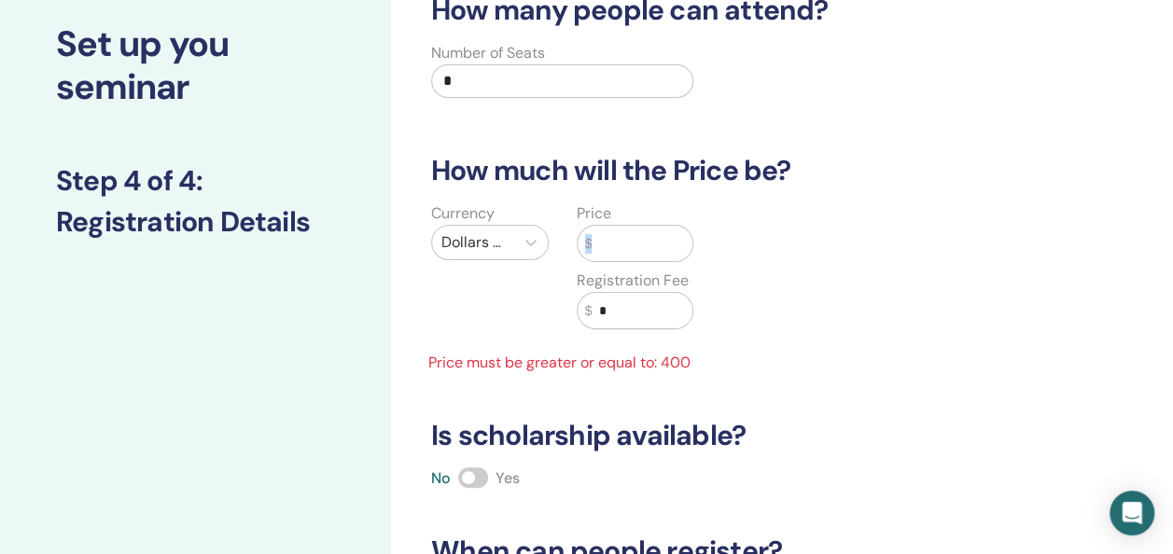
click at [625, 246] on div "Price $ Registration Fee $ *" at bounding box center [636, 276] width 146 height 149
click at [625, 246] on input "text" at bounding box center [642, 243] width 101 height 35
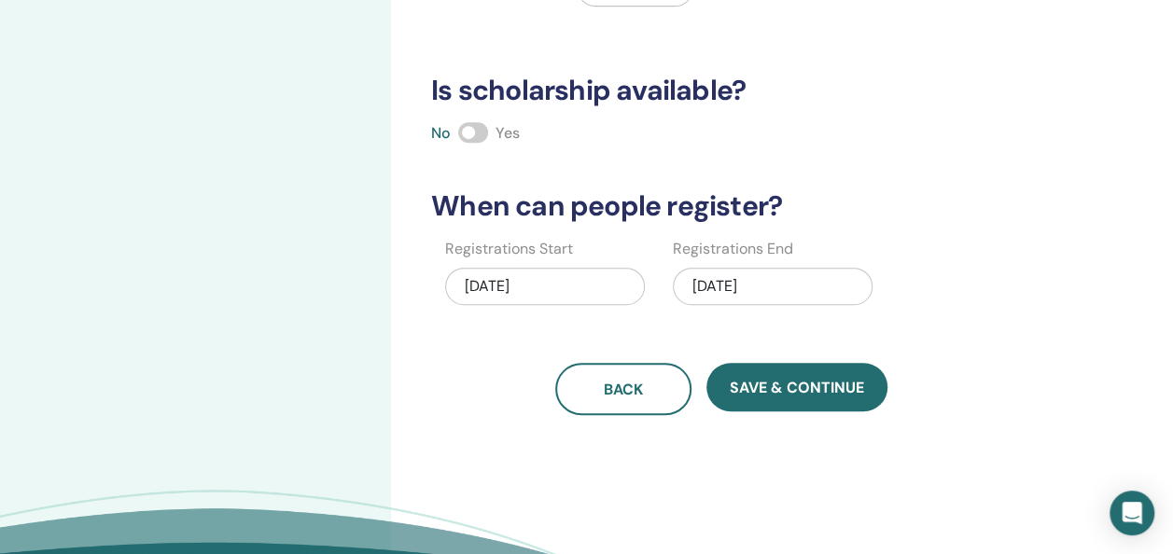
scroll to position [505, 0]
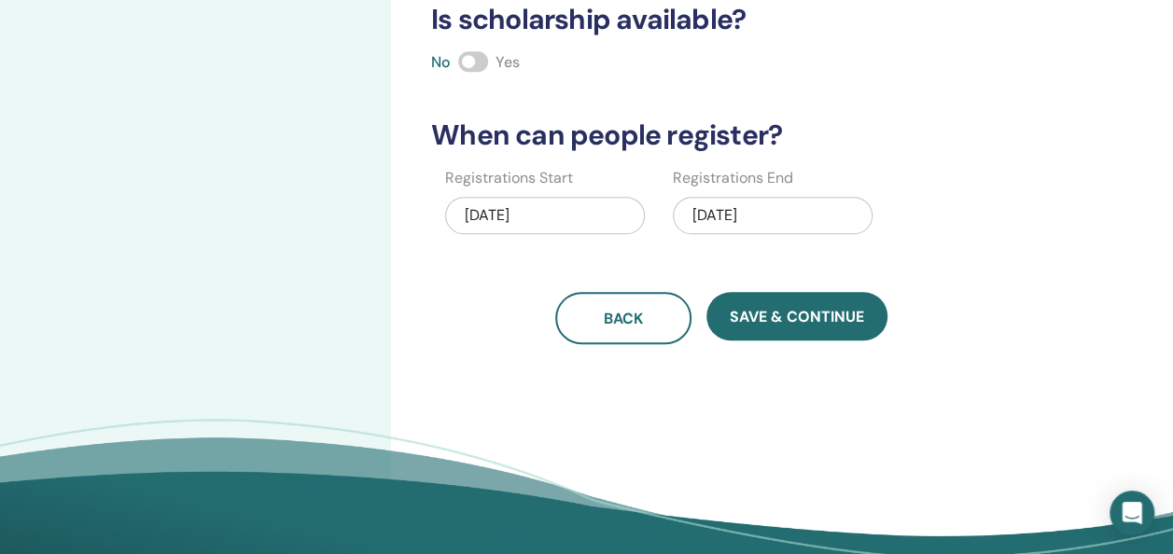
type input "***"
click at [752, 201] on div "10/03/2025" at bounding box center [773, 215] width 200 height 37
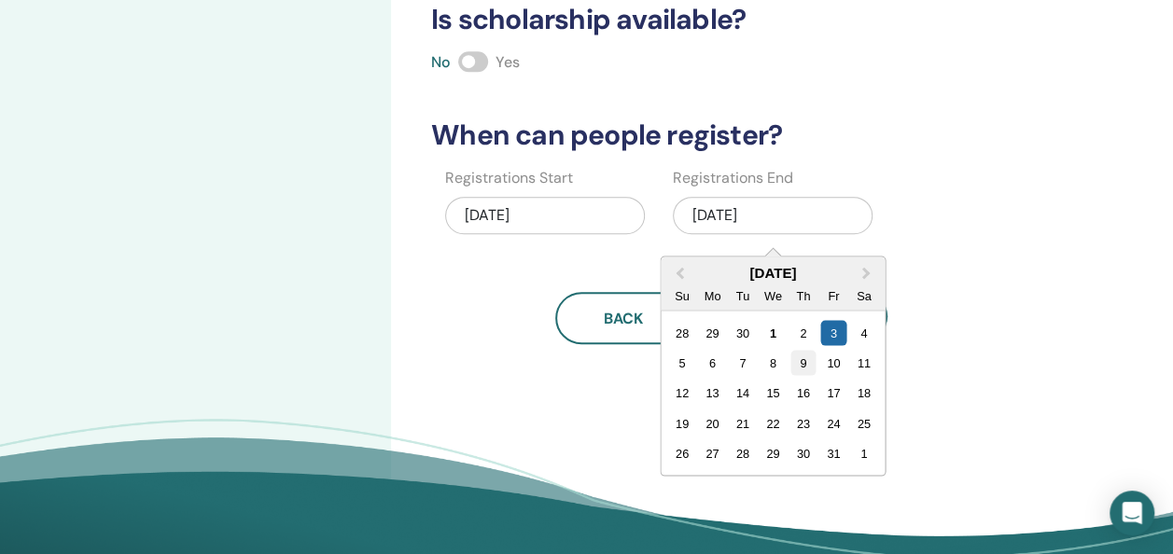
click at [802, 361] on div "9" at bounding box center [802, 362] width 25 height 25
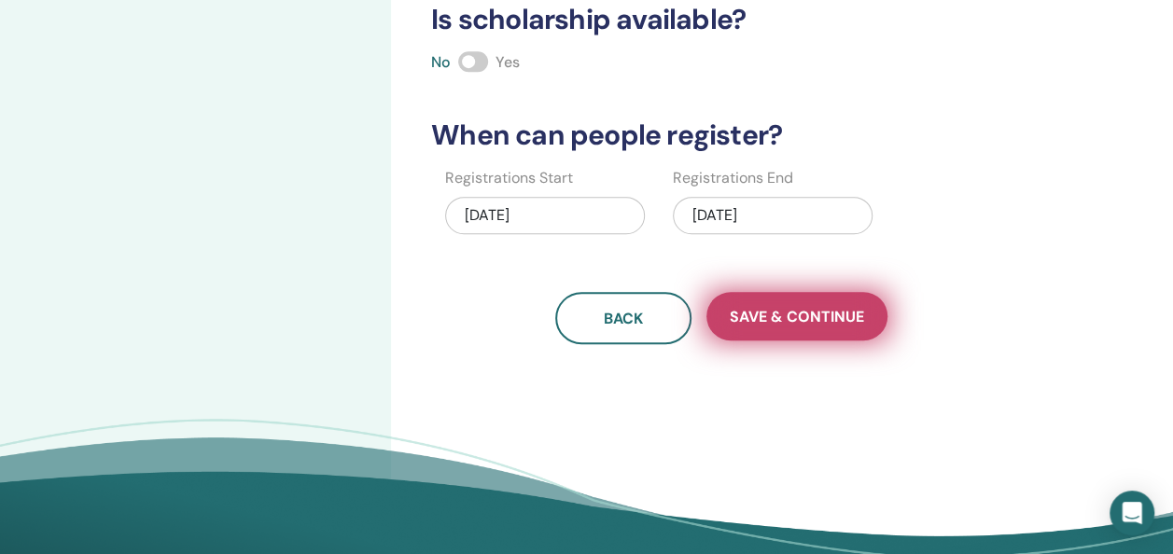
click at [808, 312] on span "Save & Continue" at bounding box center [797, 317] width 134 height 20
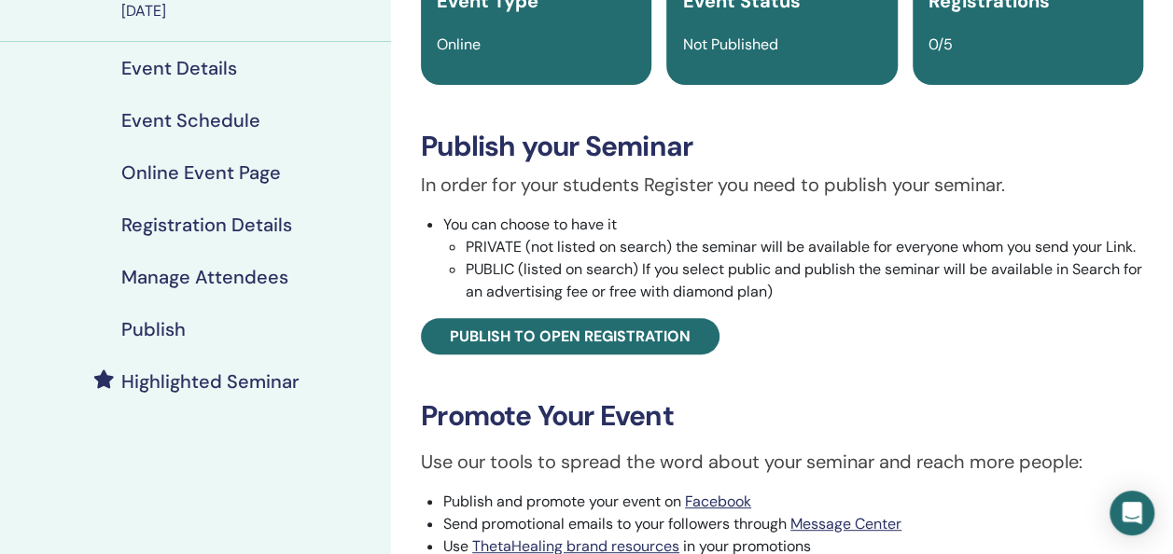
scroll to position [181, 0]
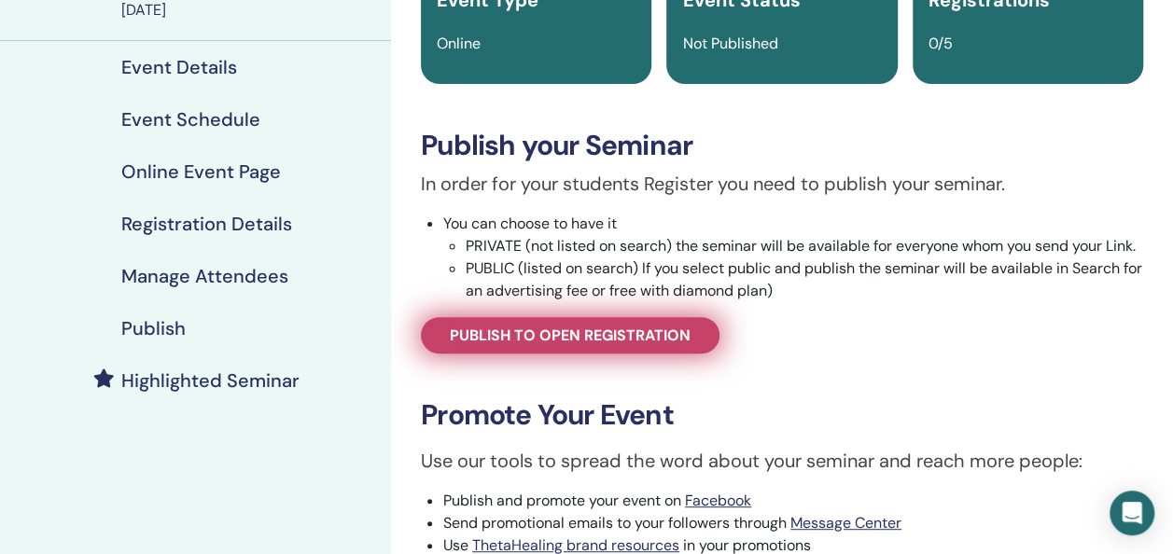
click at [583, 340] on span "Publish to open registration" at bounding box center [570, 336] width 241 height 20
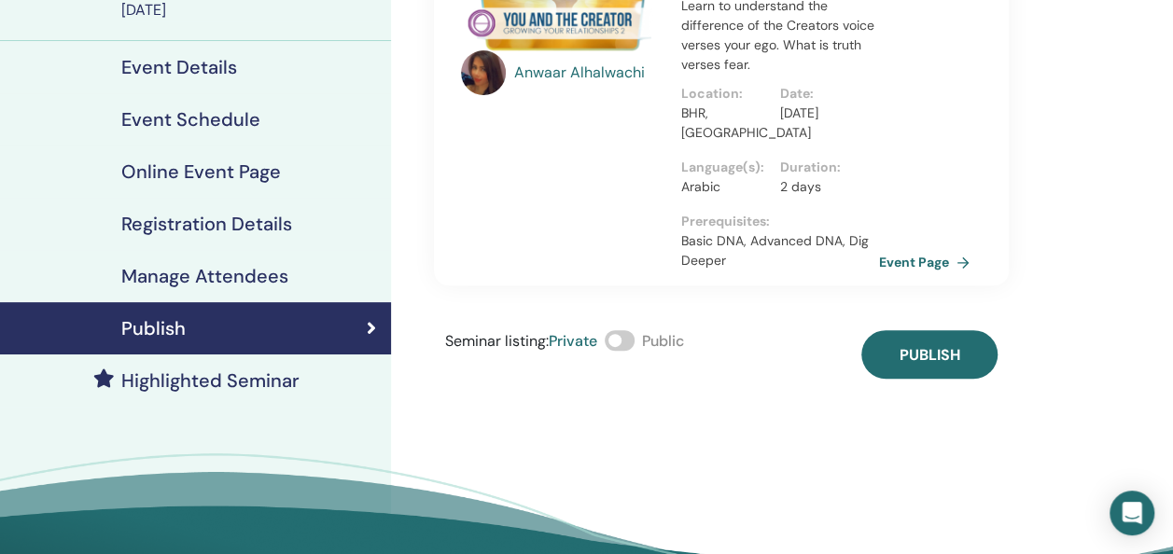
click at [618, 351] on span at bounding box center [620, 340] width 30 height 21
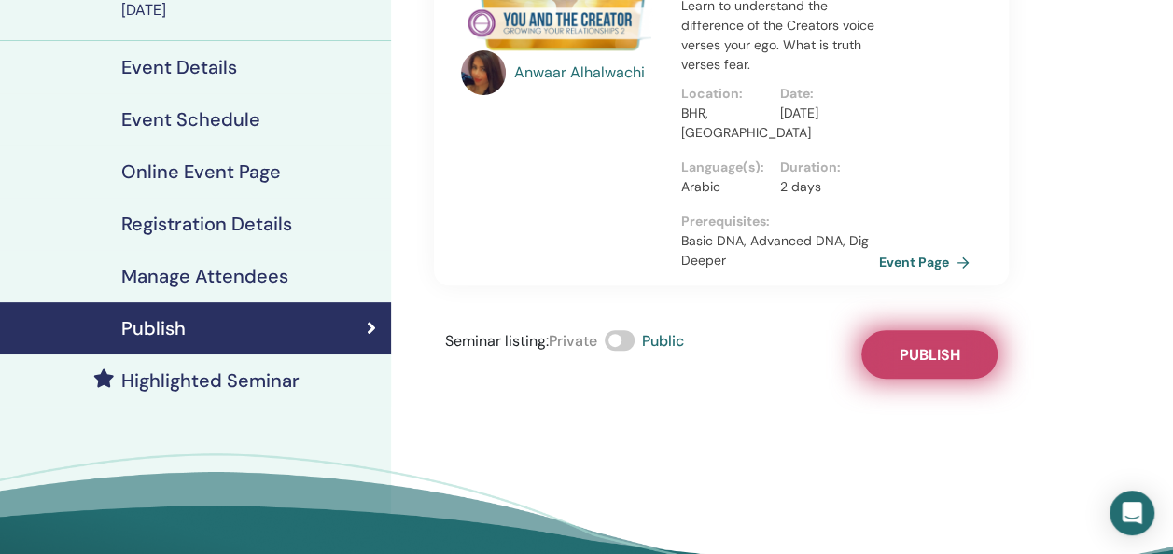
click at [926, 365] on span "Publish" at bounding box center [929, 355] width 61 height 20
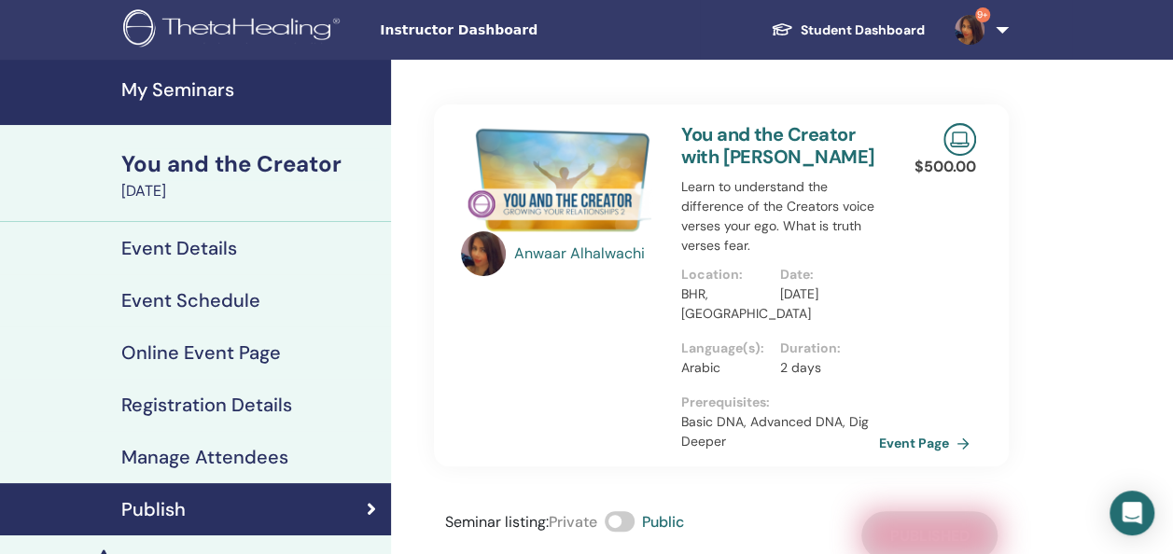
scroll to position [21, 0]
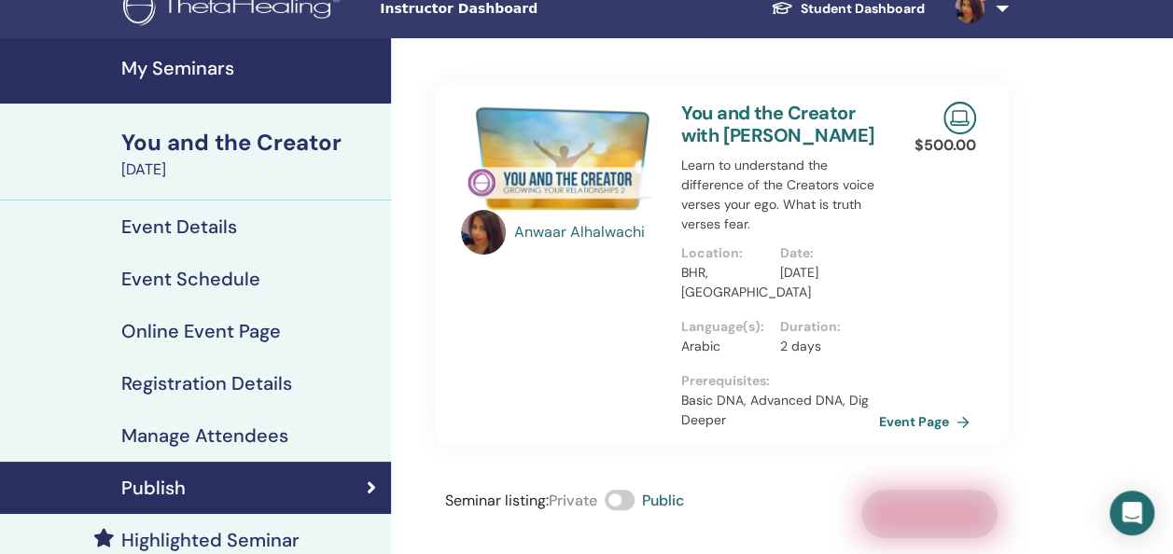
click at [251, 137] on div "You and the Creator" at bounding box center [250, 143] width 258 height 32
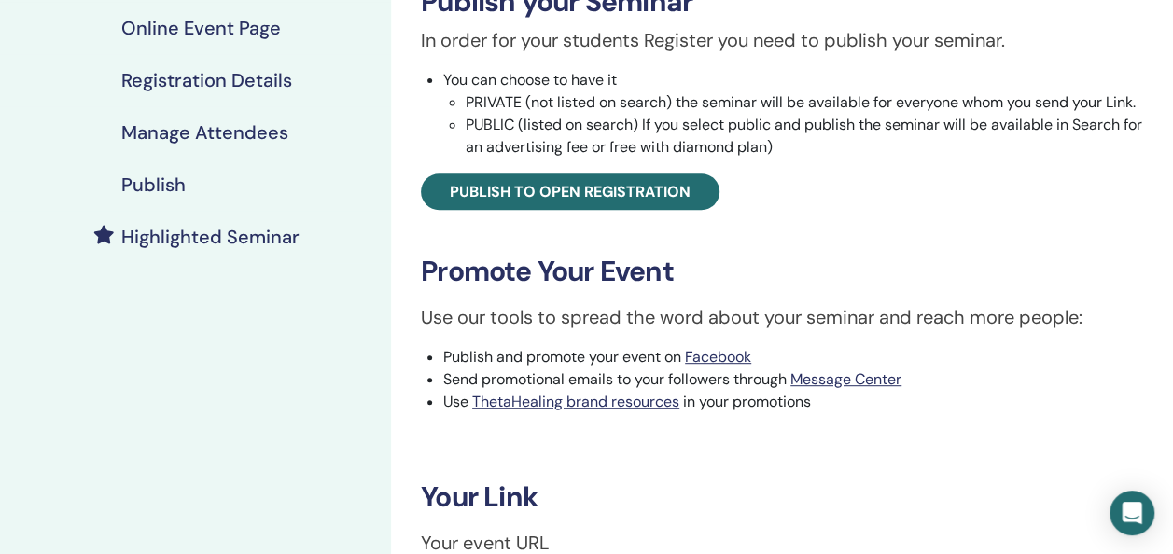
scroll to position [539, 0]
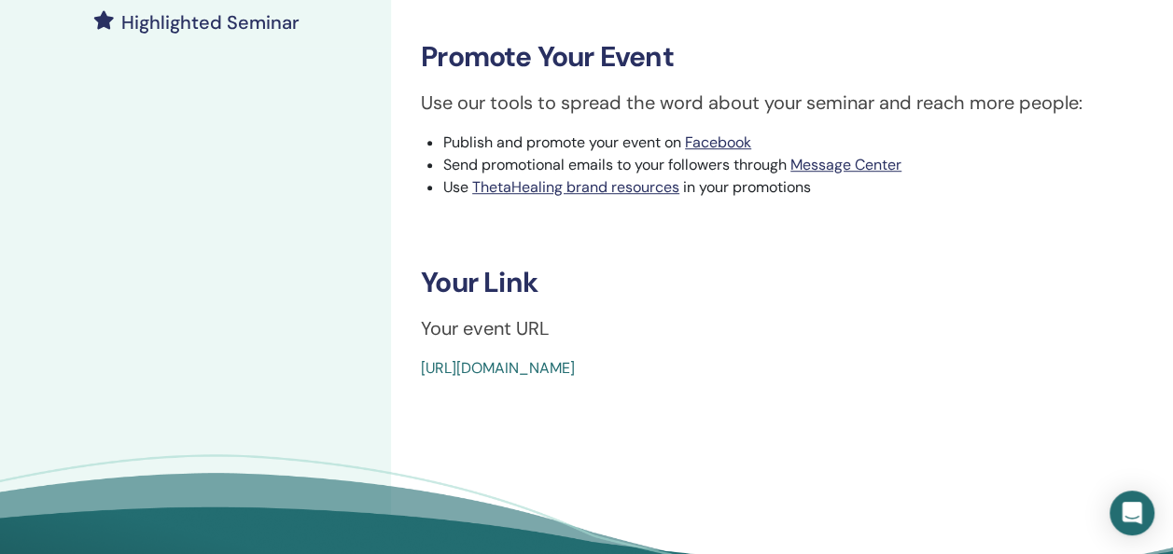
click at [457, 331] on p "Your event URL" at bounding box center [782, 328] width 722 height 28
click at [475, 327] on p "Your event URL" at bounding box center [782, 328] width 722 height 28
drag, startPoint x: 475, startPoint y: 327, endPoint x: 866, endPoint y: 370, distance: 393.3
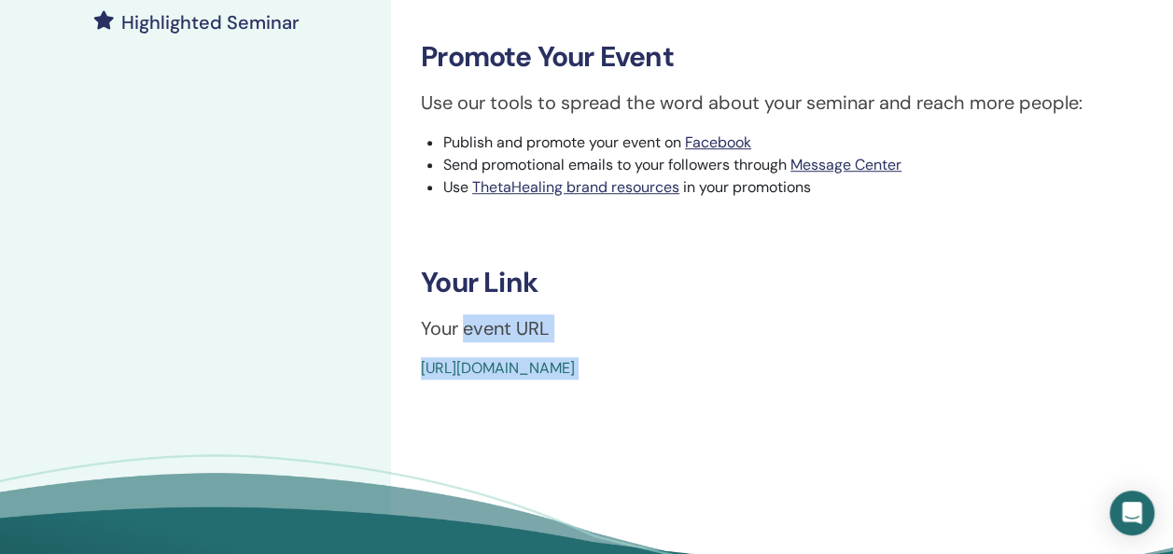
click at [866, 370] on div "[URL][DOMAIN_NAME]" at bounding box center [722, 368] width 602 height 22
copy body "event URL [URL][DOMAIN_NAME]"
